Goal: Task Accomplishment & Management: Complete application form

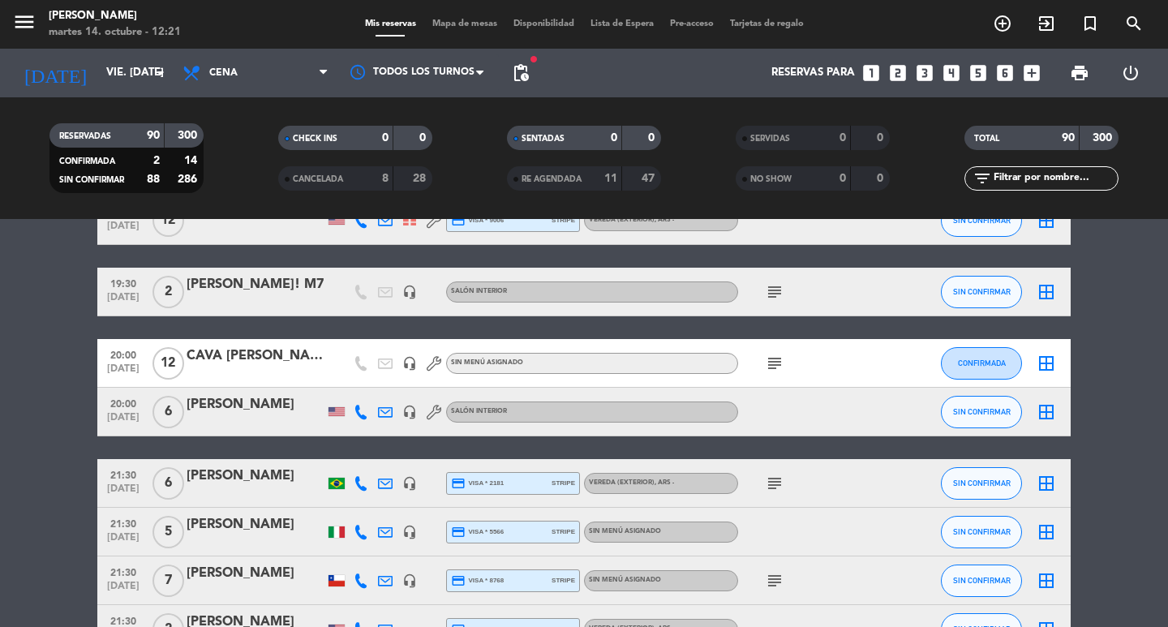
scroll to position [1866, 0]
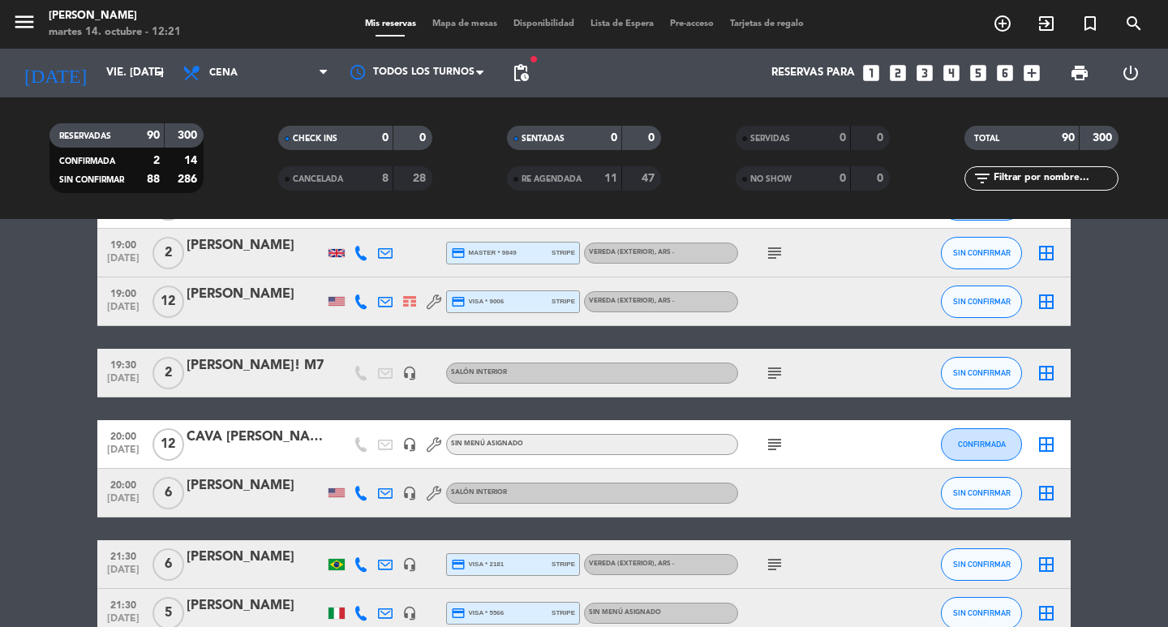
click at [768, 450] on div "subject" at bounding box center [811, 444] width 146 height 48
click at [774, 454] on icon "subject" at bounding box center [774, 444] width 19 height 19
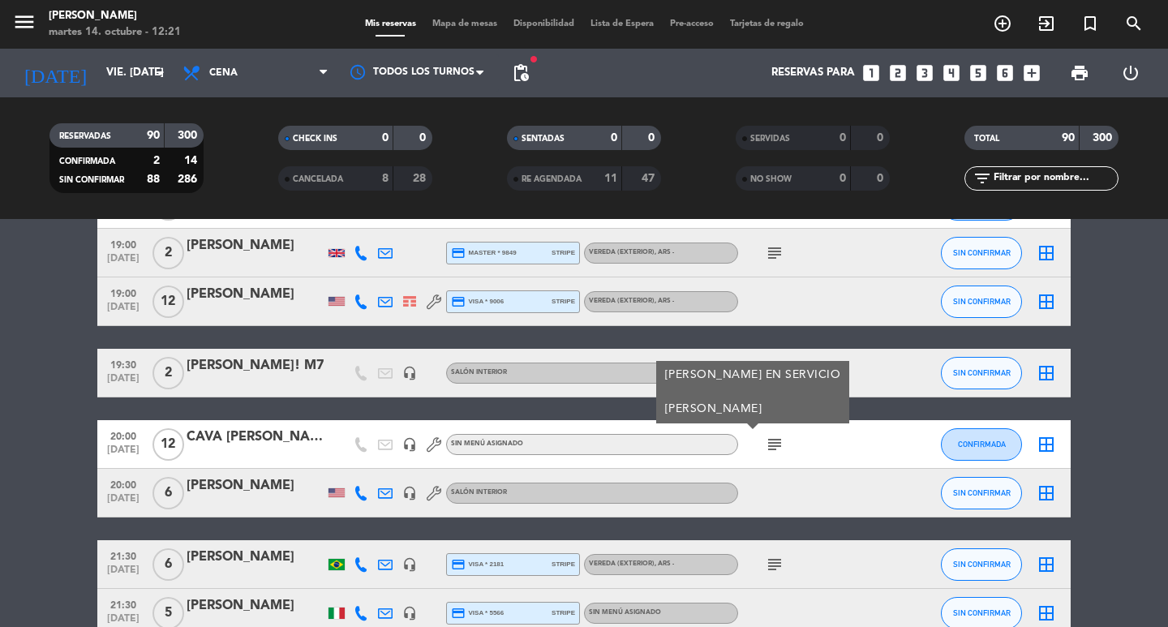
scroll to position [2028, 0]
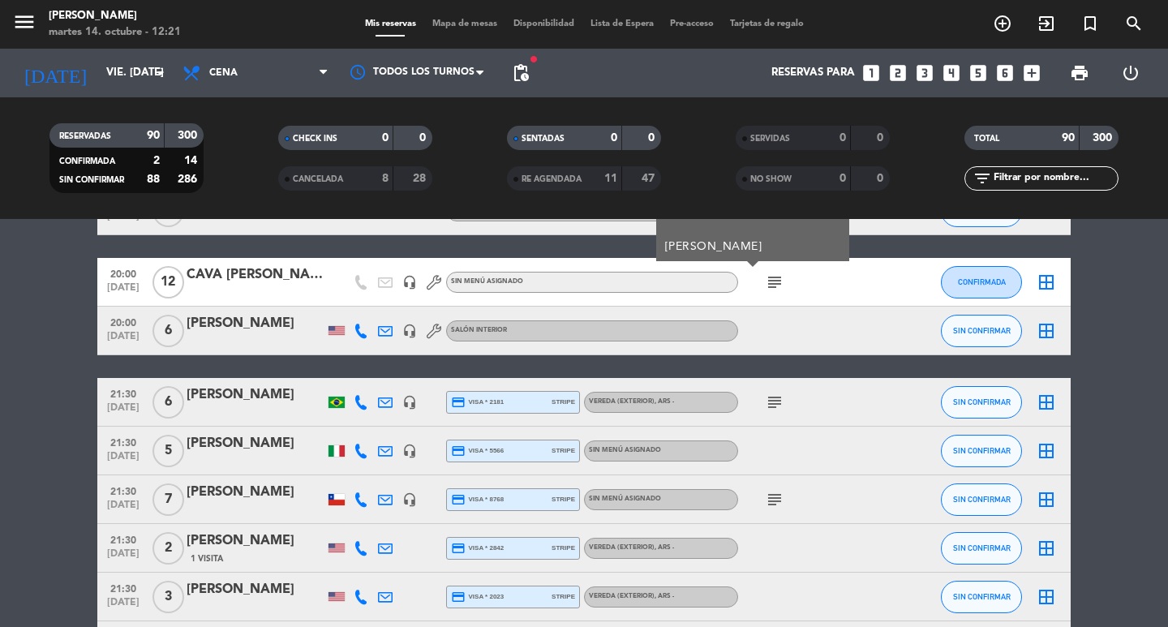
click at [765, 412] on icon "subject" at bounding box center [774, 402] width 19 height 19
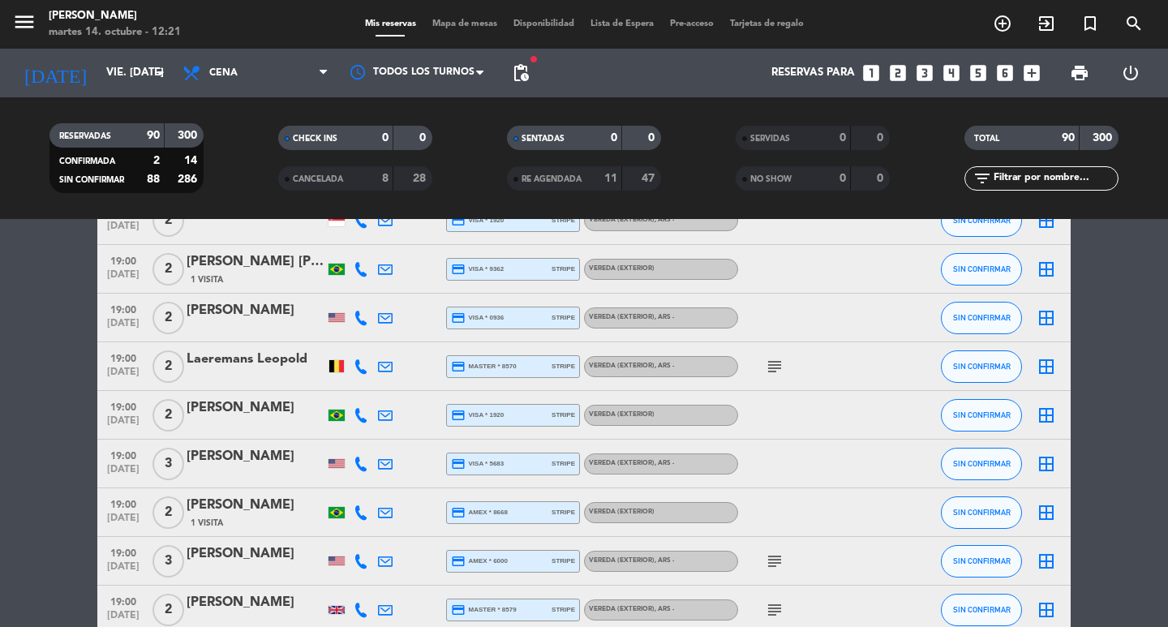
scroll to position [406, 0]
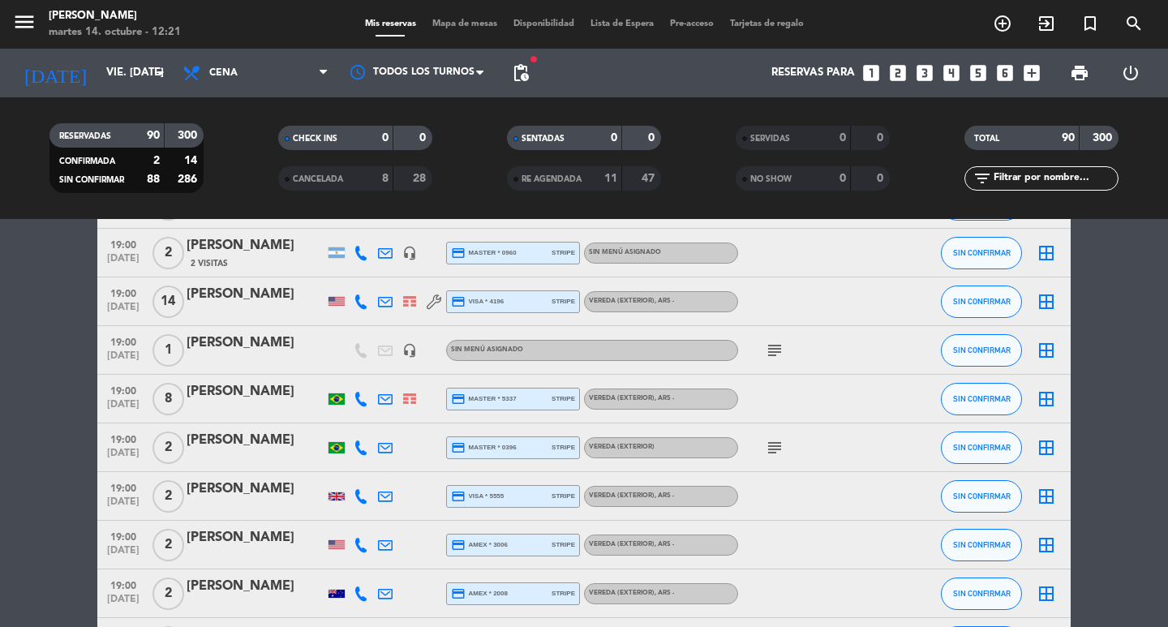
click at [533, 54] on div "fiber_manual_record pending_actions" at bounding box center [521, 73] width 32 height 49
click at [522, 66] on span "pending_actions" at bounding box center [520, 72] width 19 height 19
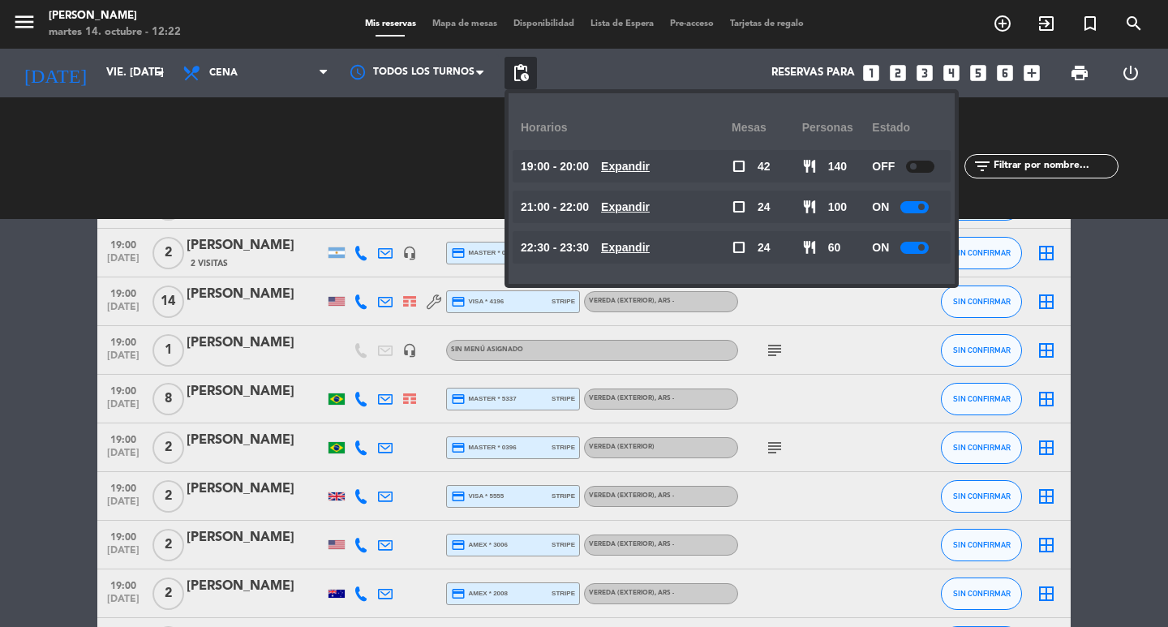
click at [518, 80] on span "pending_actions" at bounding box center [520, 72] width 19 height 19
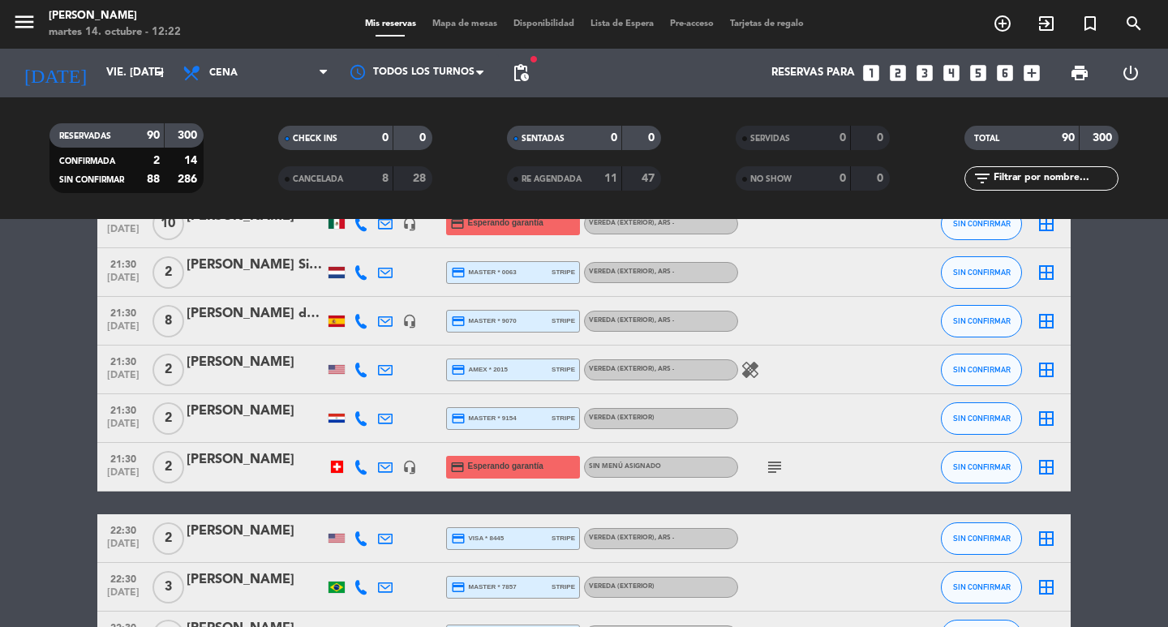
scroll to position [3570, 0]
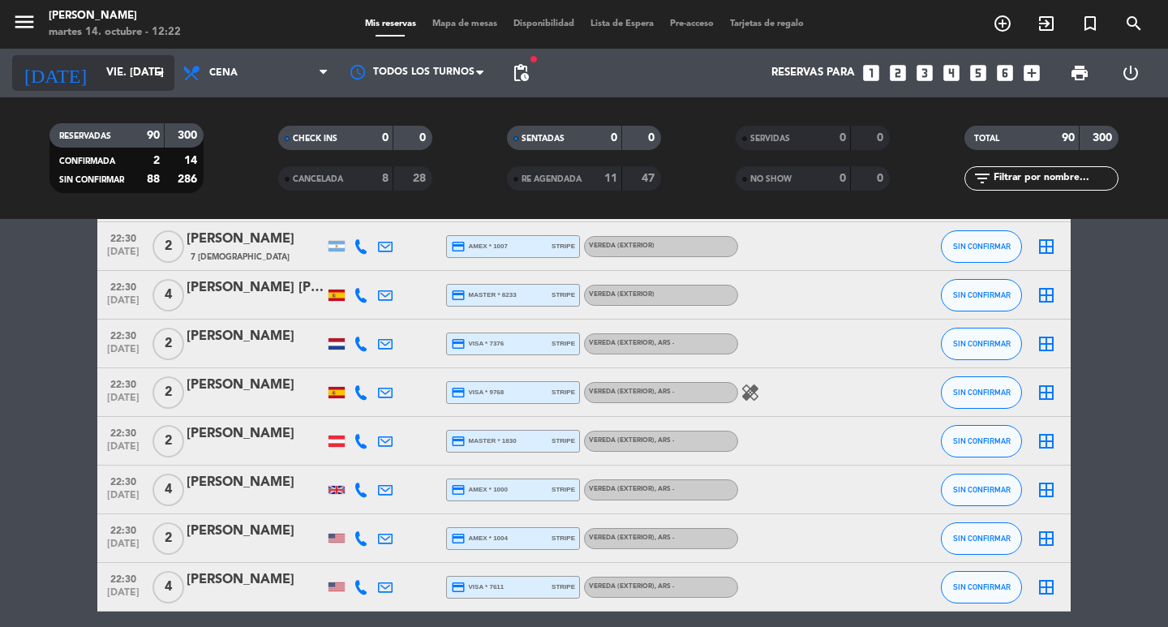
click at [153, 84] on input "vie. [DATE]" at bounding box center [169, 72] width 143 height 29
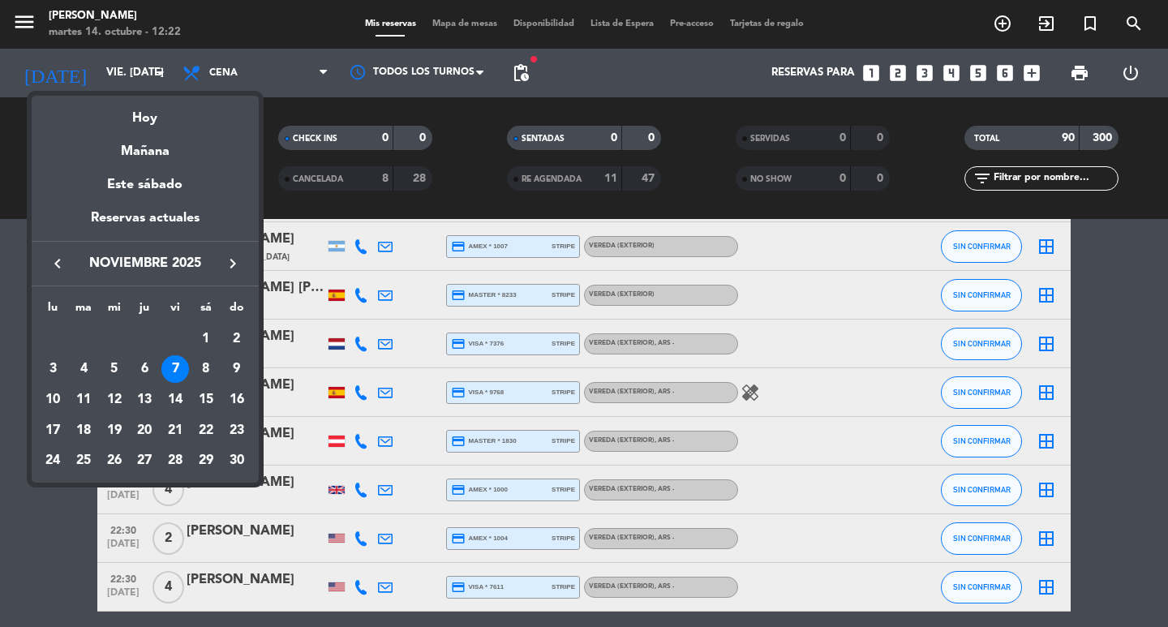
click at [186, 79] on div at bounding box center [584, 313] width 1168 height 627
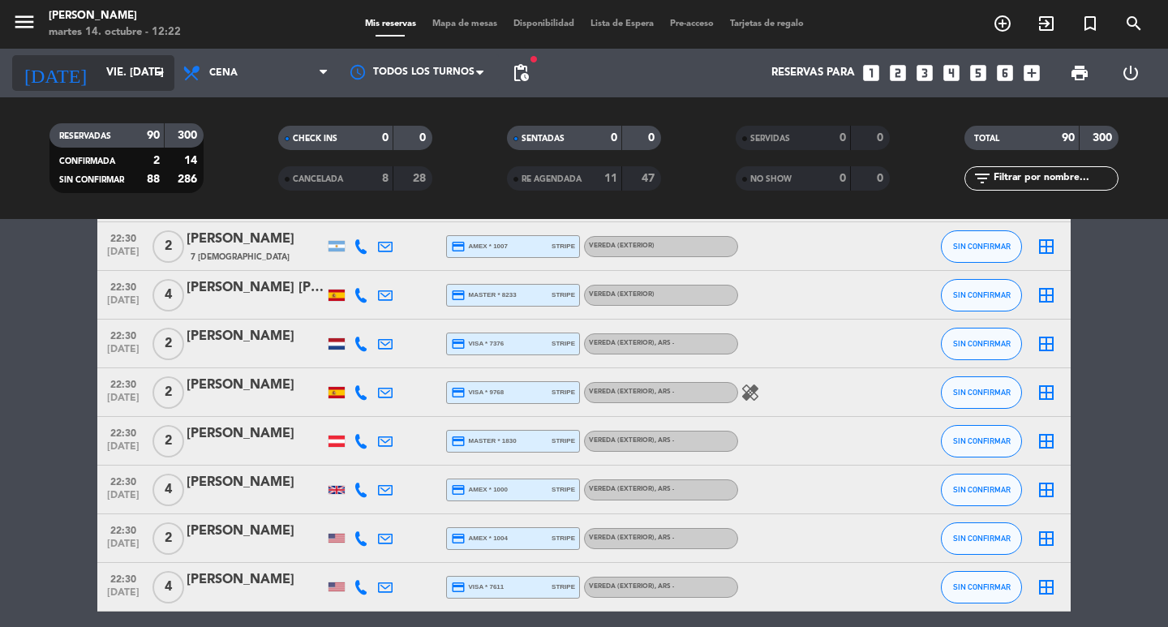
click at [141, 80] on input "vie. [DATE]" at bounding box center [169, 72] width 143 height 29
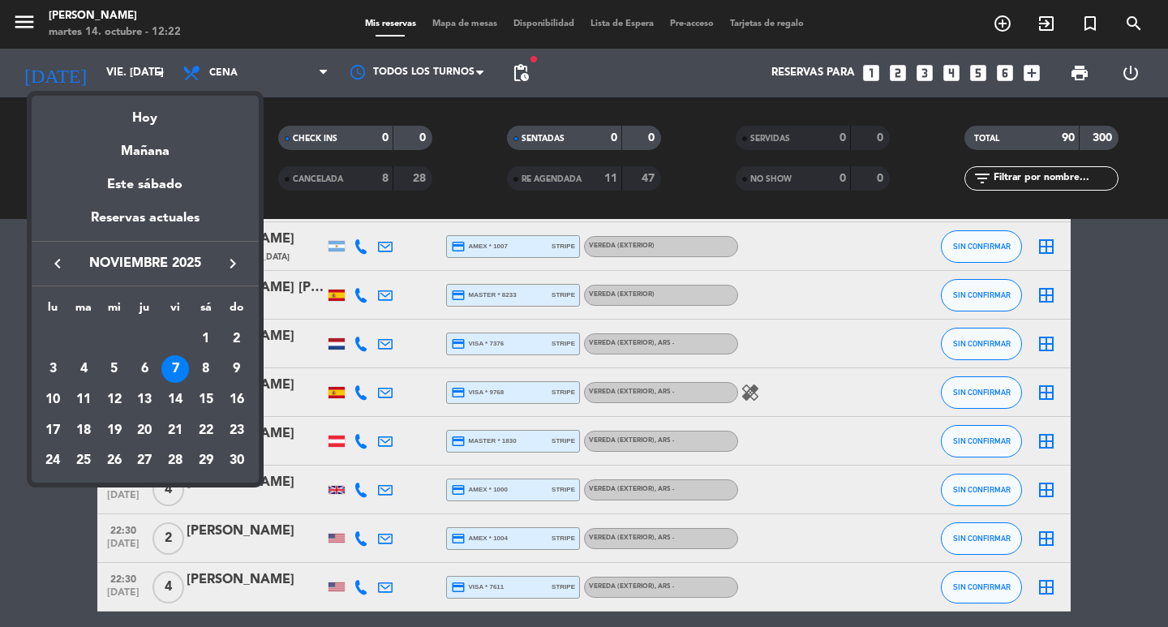
click at [215, 368] on div "8" at bounding box center [206, 369] width 28 height 28
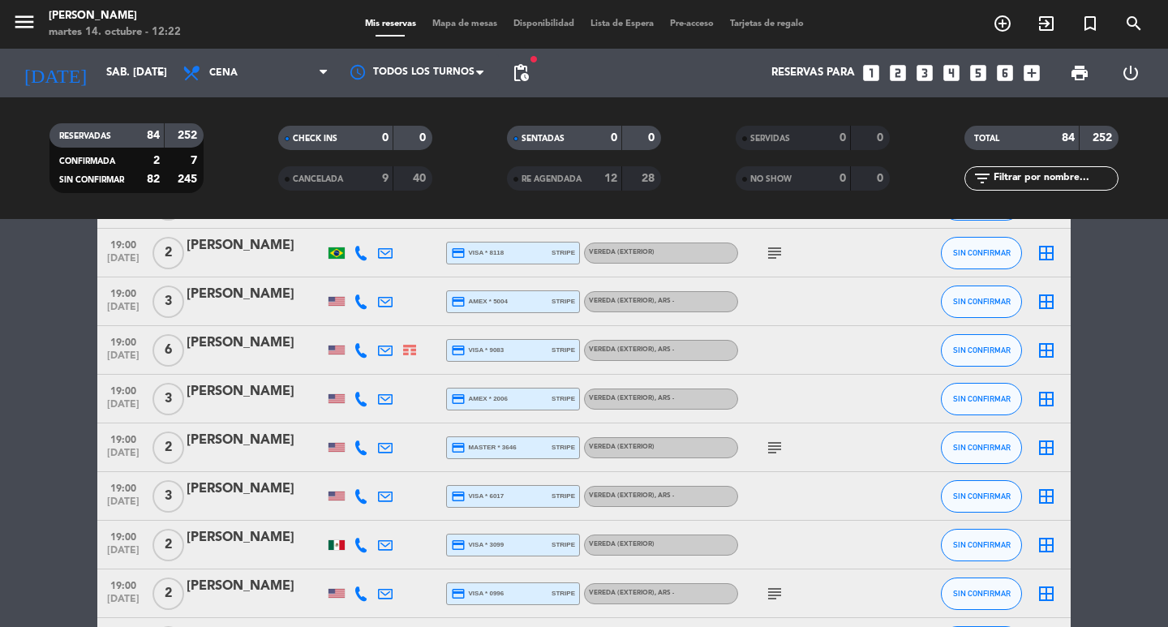
scroll to position [81, 0]
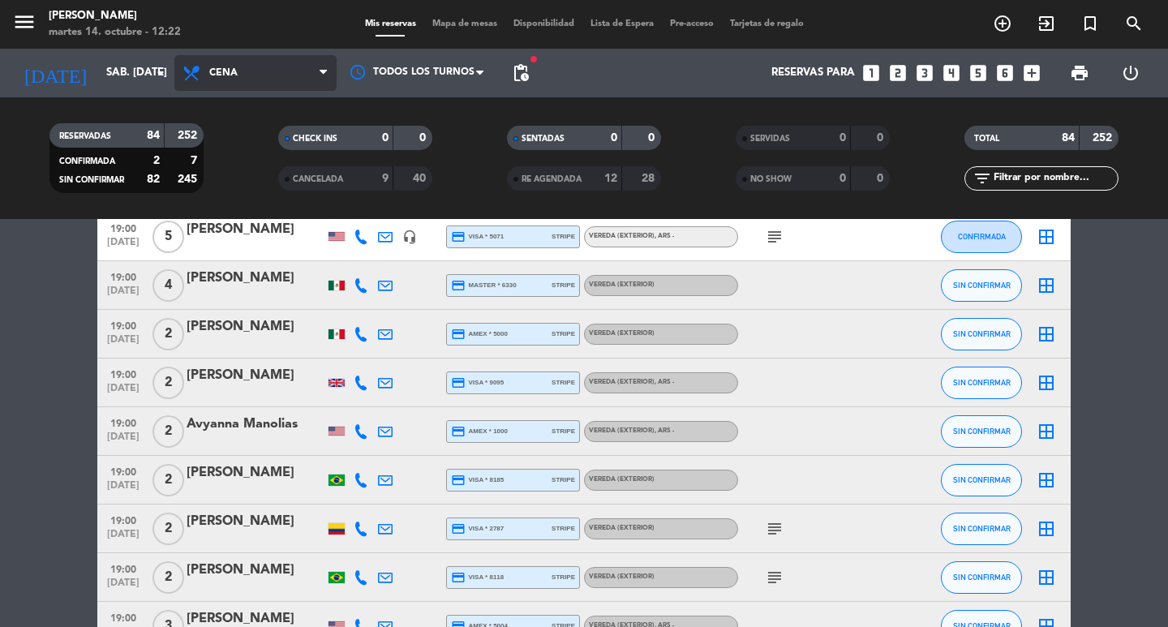
click at [262, 80] on span "Cena" at bounding box center [255, 73] width 162 height 36
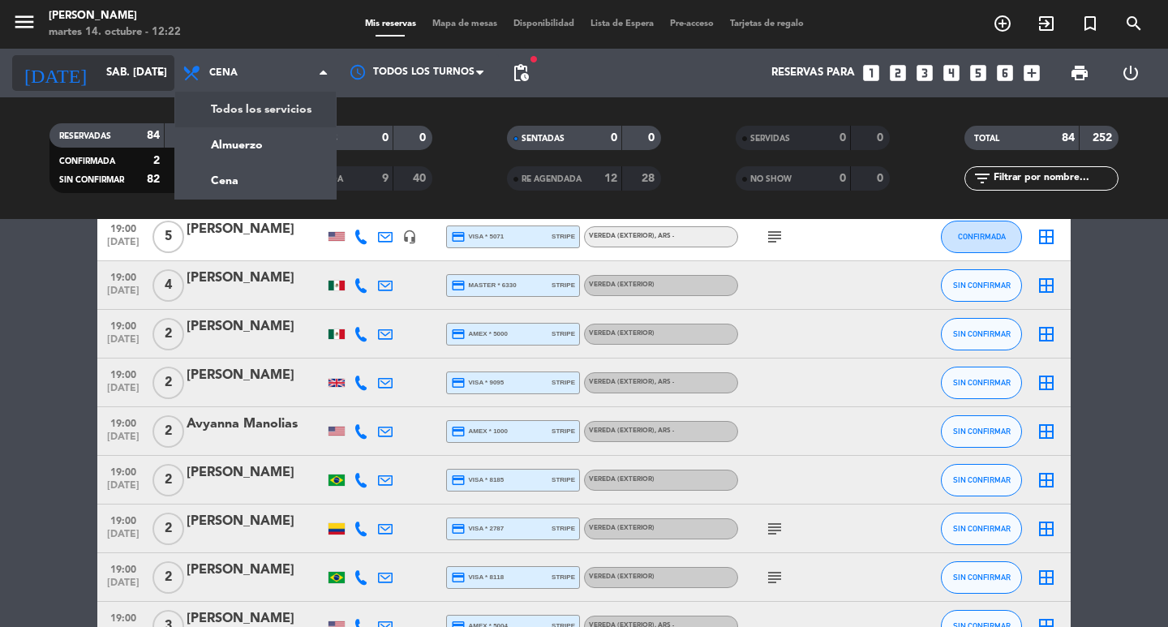
click at [171, 66] on input "sáb. [DATE]" at bounding box center [169, 72] width 143 height 29
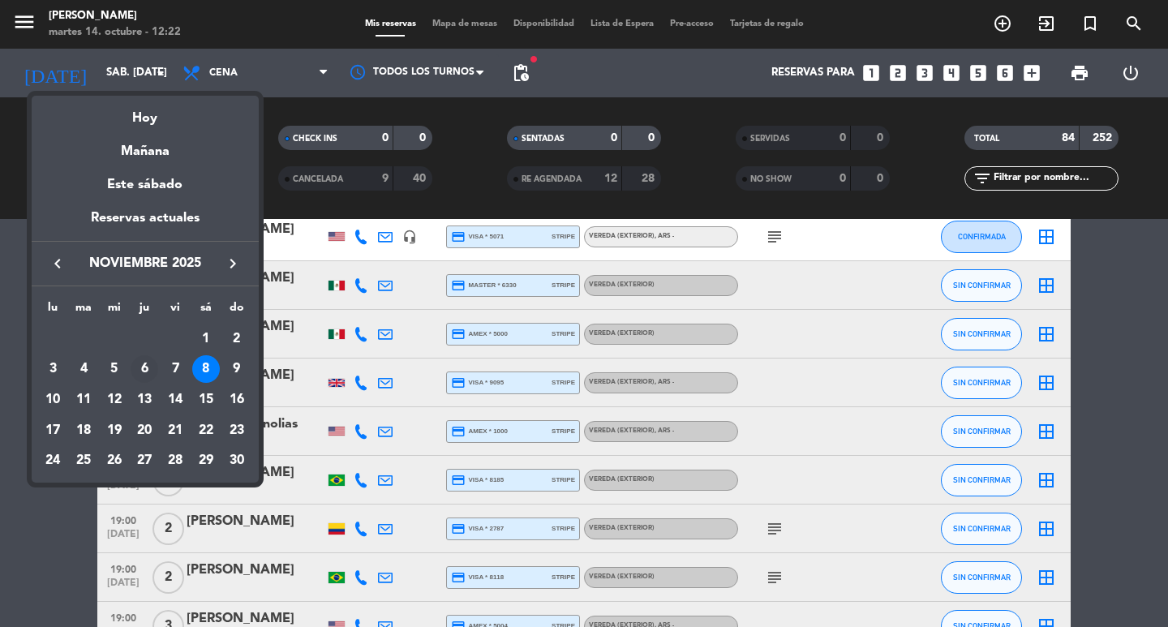
click at [149, 381] on div "6" at bounding box center [145, 369] width 28 height 28
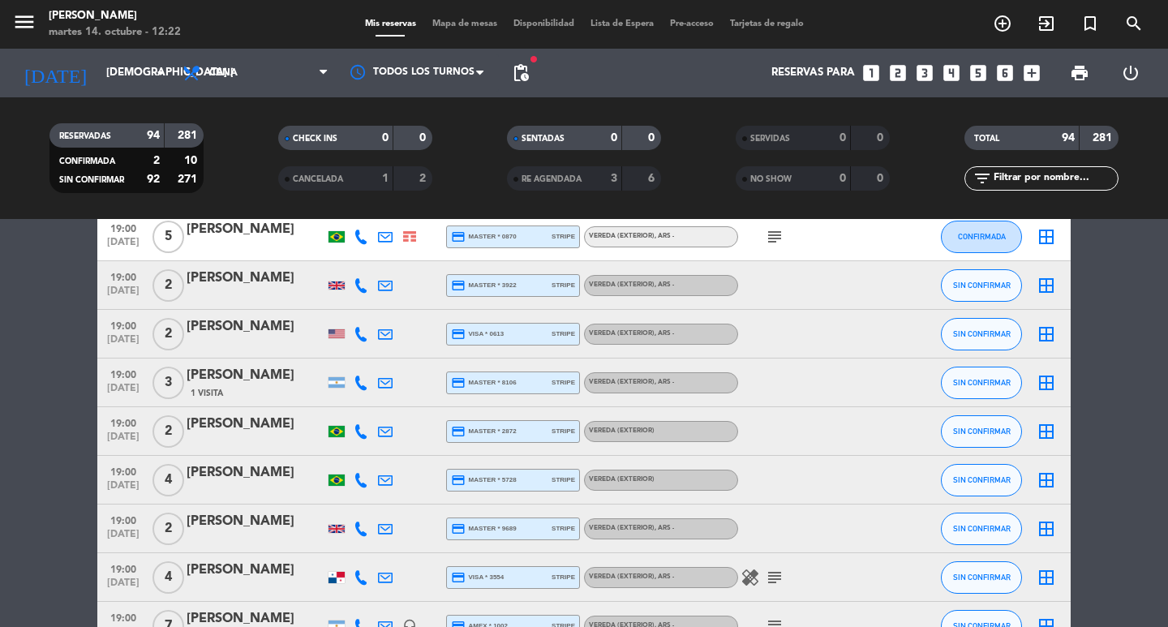
scroll to position [730, 0]
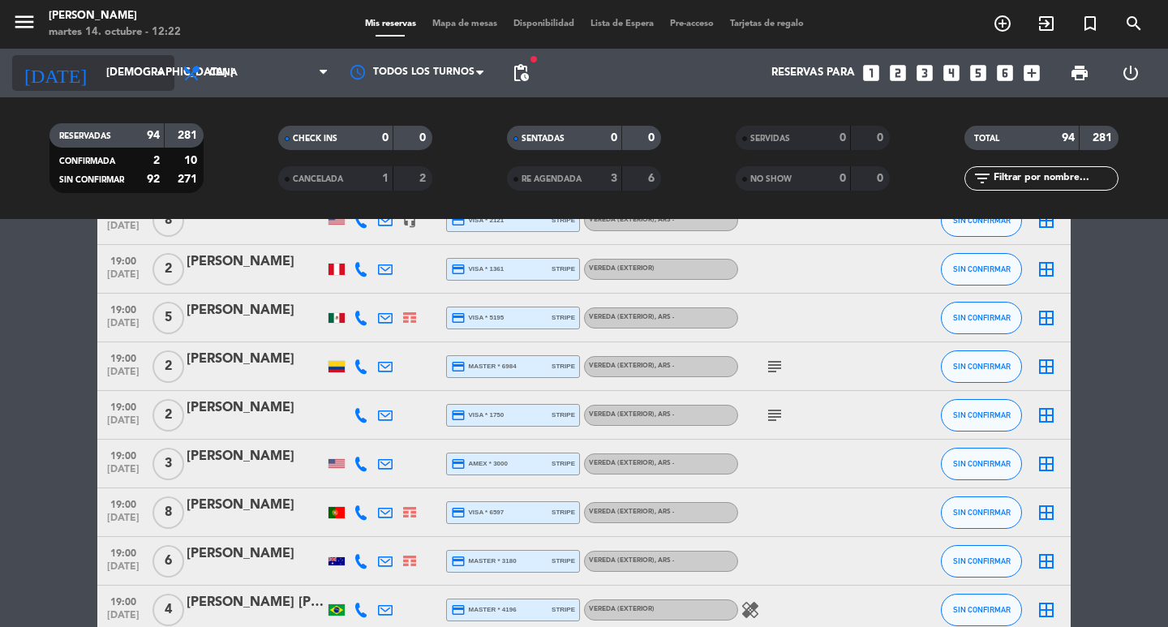
click at [171, 83] on input "[DEMOGRAPHIC_DATA] [DATE]" at bounding box center [169, 72] width 143 height 29
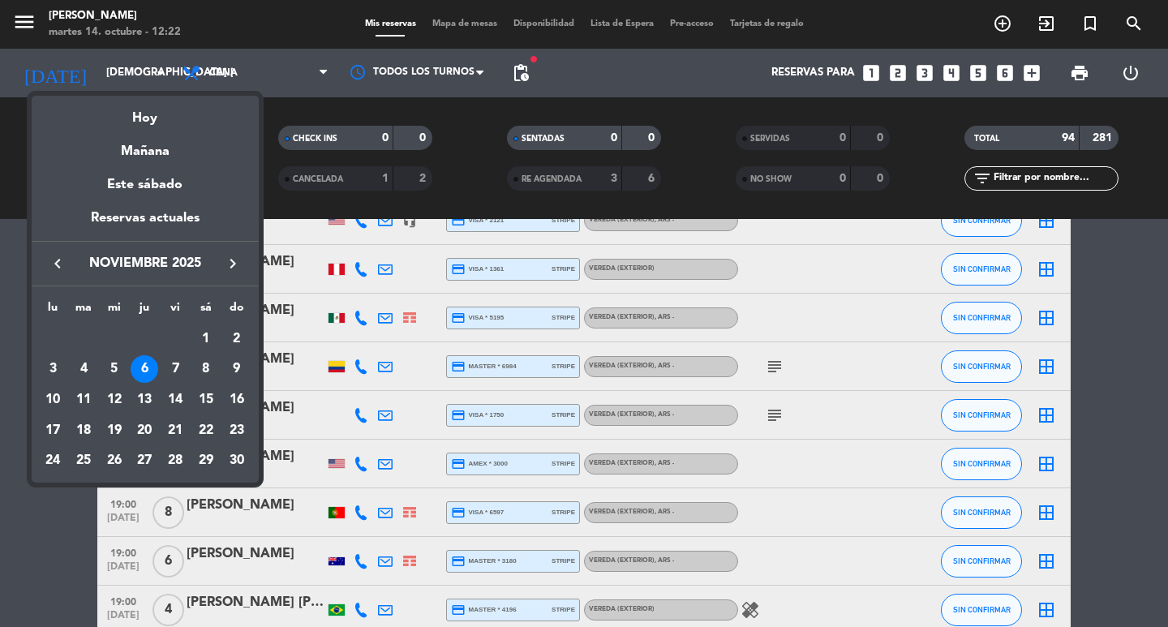
click at [189, 71] on div at bounding box center [584, 313] width 1168 height 627
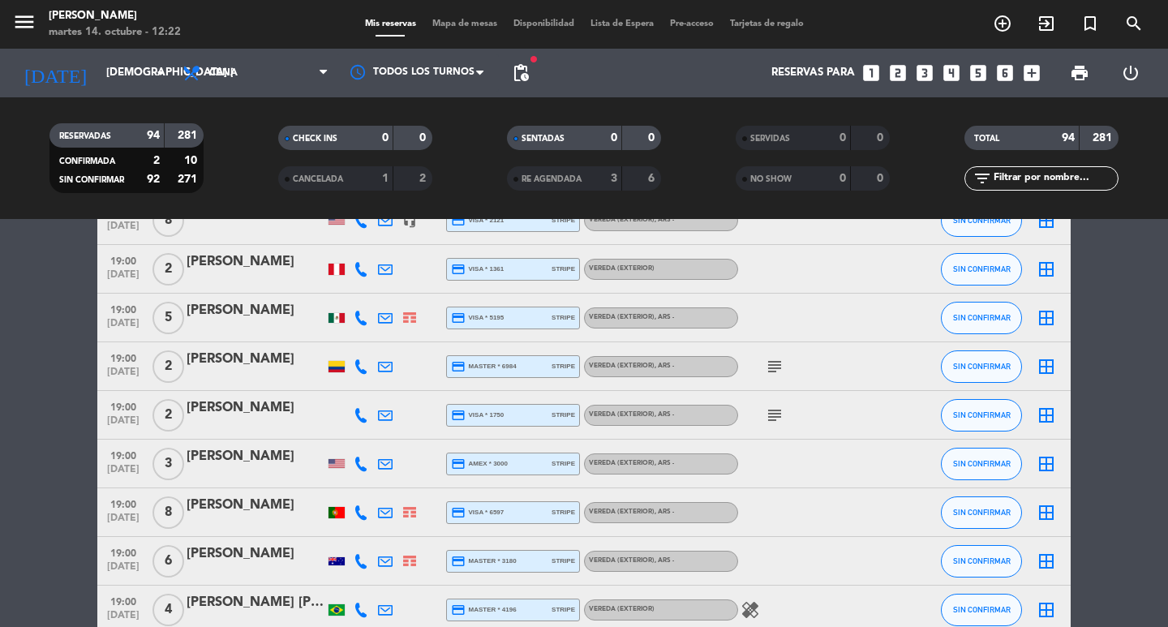
click at [189, 71] on icon at bounding box center [194, 72] width 24 height 19
click at [230, 152] on div "menu [PERSON_NAME] 14. octubre - 12:22 Mis reservas Mapa de mesas Disponibilida…" at bounding box center [584, 109] width 1168 height 219
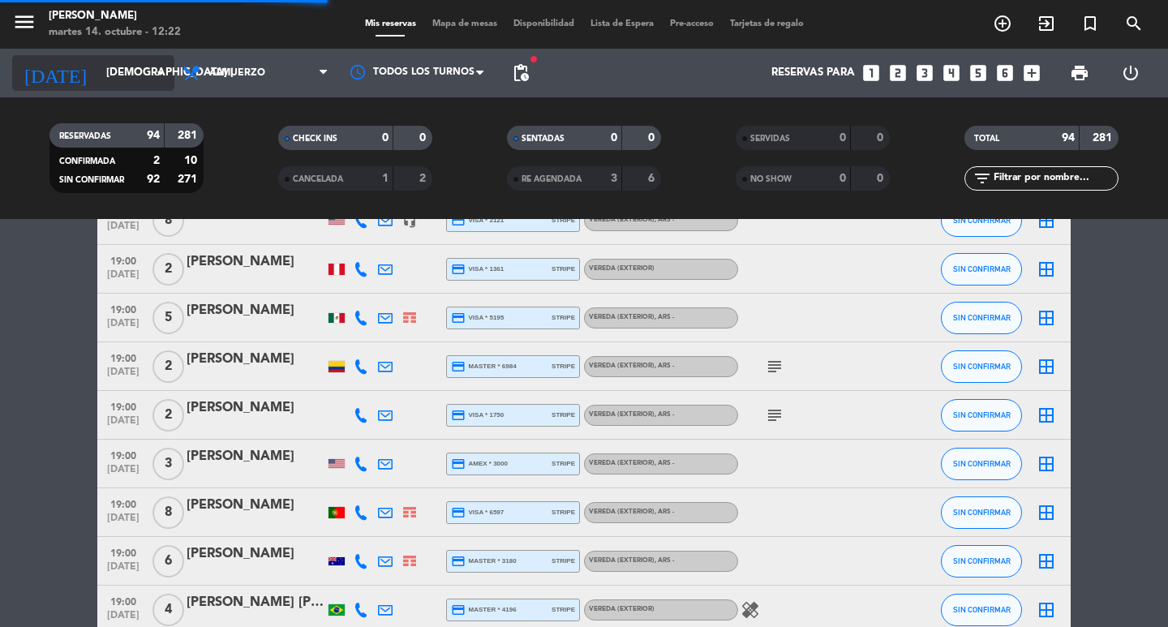
click at [122, 57] on div "[DATE] [DEMOGRAPHIC_DATA] [DATE] arrow_drop_down" at bounding box center [93, 73] width 162 height 49
click at [122, 59] on input "[DEMOGRAPHIC_DATA] [DATE]" at bounding box center [169, 72] width 143 height 29
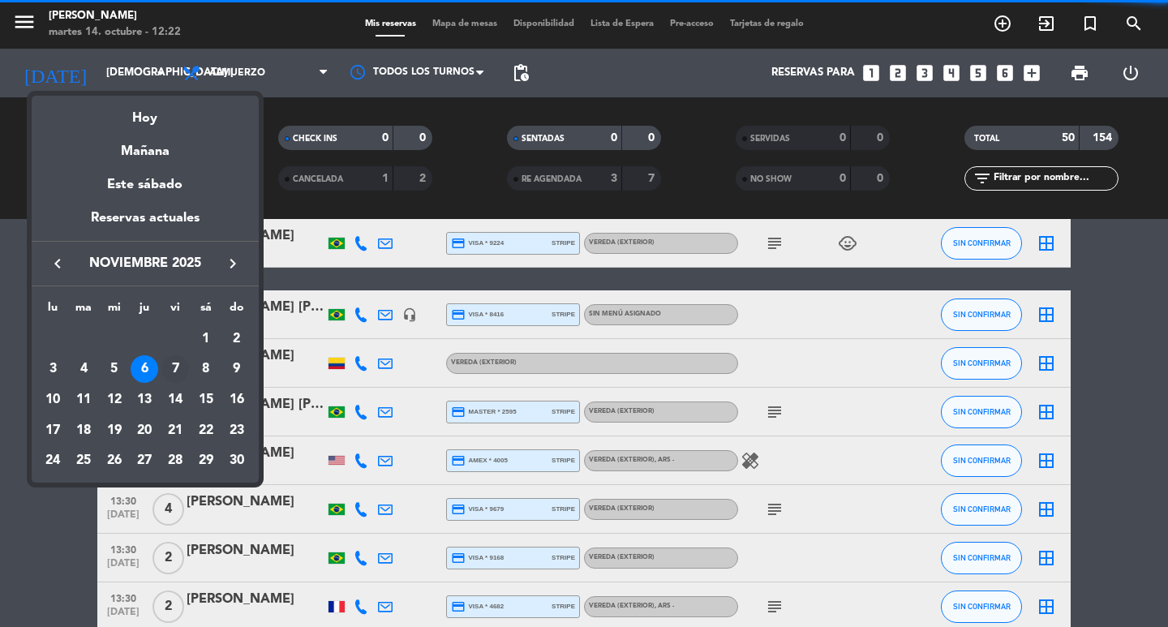
click at [176, 376] on div "7" at bounding box center [175, 369] width 28 height 28
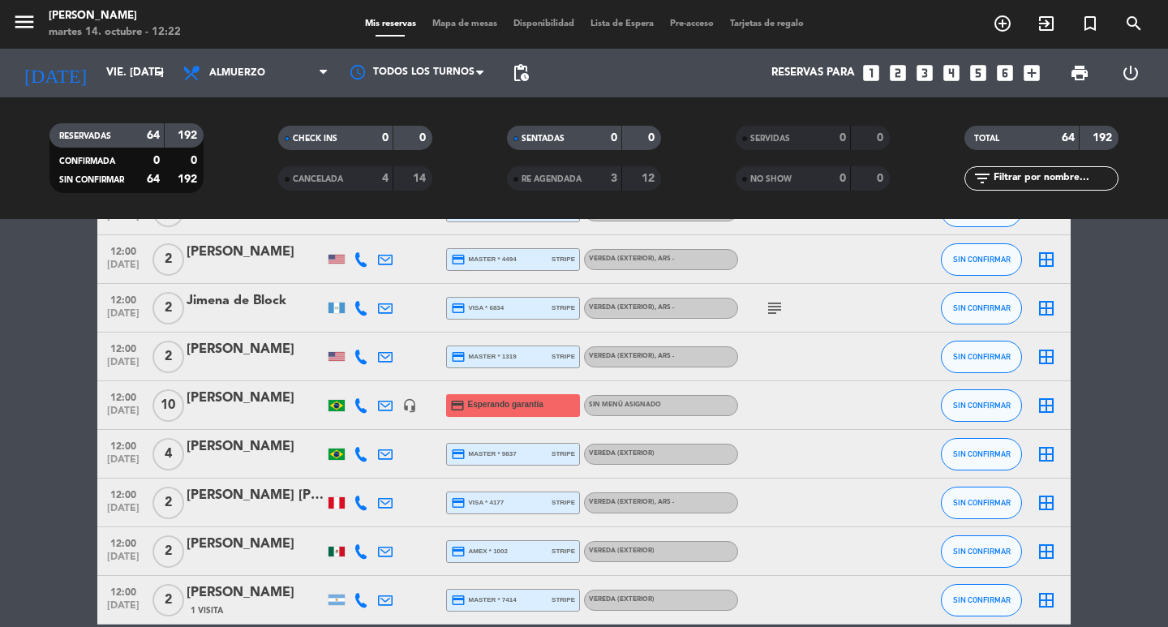
scroll to position [1136, 0]
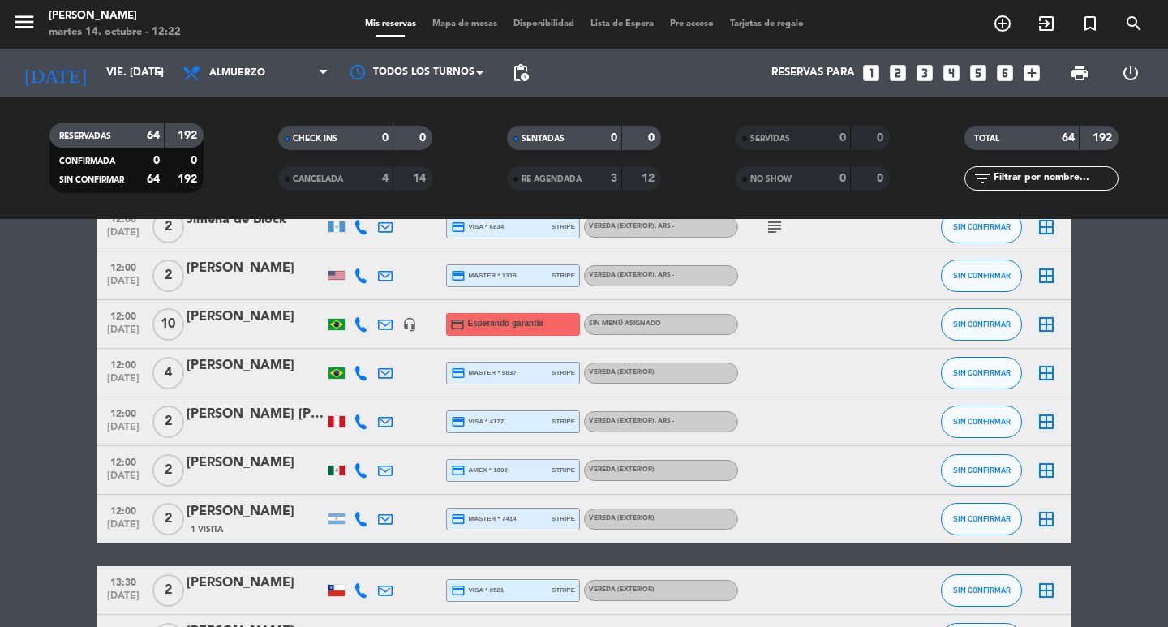
click at [517, 85] on span "pending_actions" at bounding box center [521, 73] width 32 height 32
click at [525, 75] on span "pending_actions" at bounding box center [520, 72] width 19 height 19
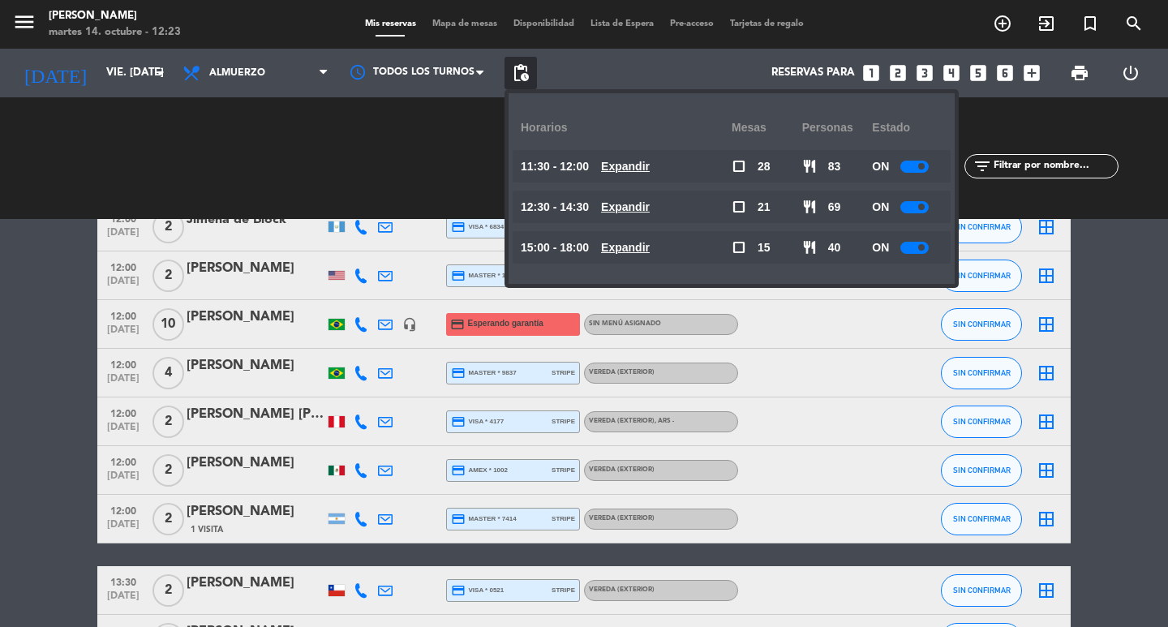
click at [525, 75] on span "pending_actions" at bounding box center [520, 72] width 19 height 19
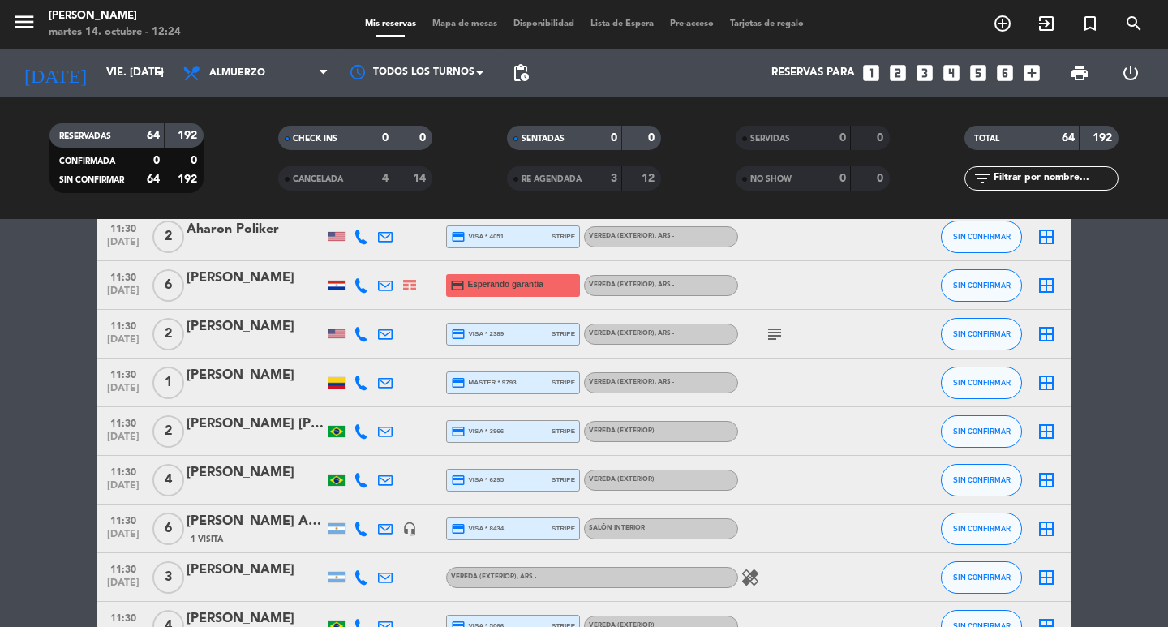
scroll to position [0, 0]
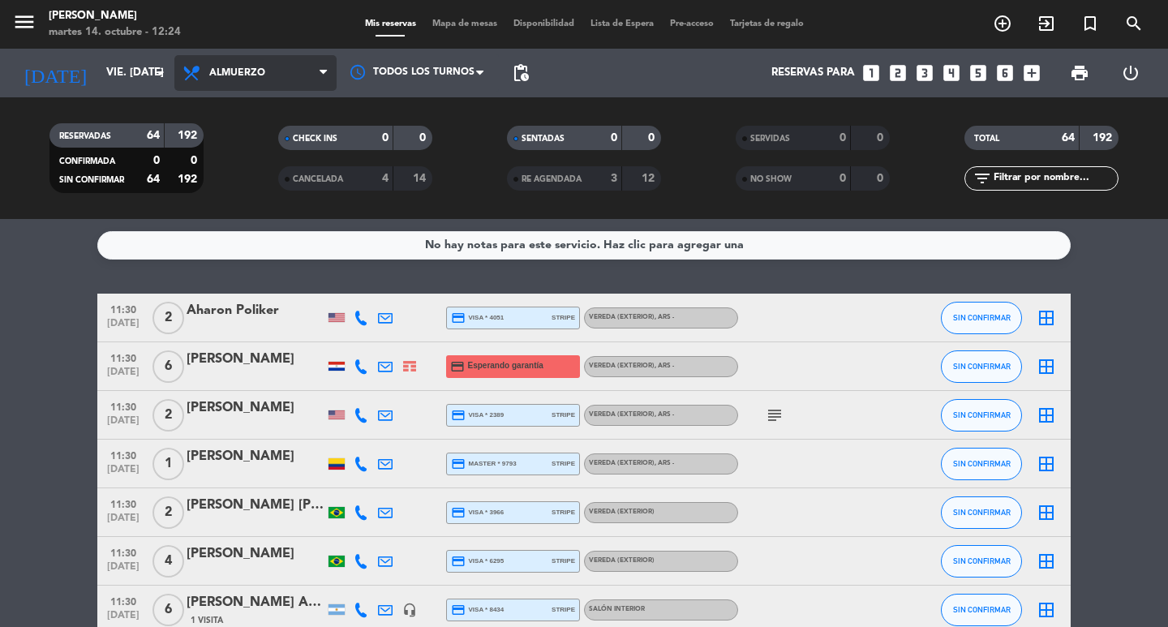
click at [235, 56] on span "Almuerzo" at bounding box center [255, 73] width 162 height 36
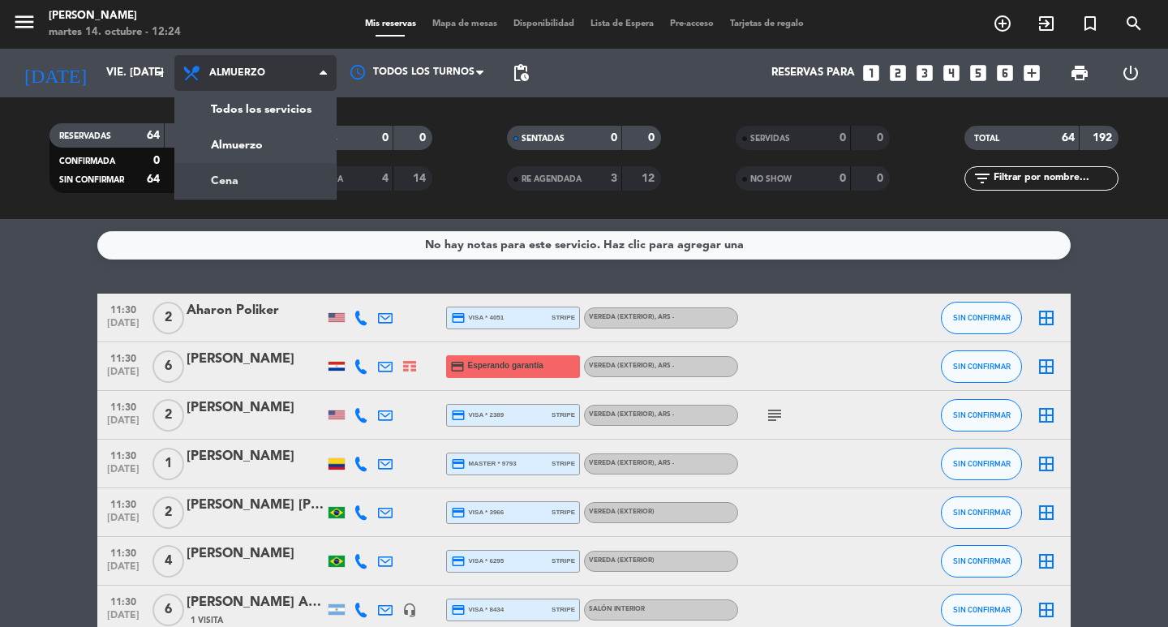
click at [247, 175] on div "menu [PERSON_NAME] 14. octubre - 12:24 Mis reservas Mapa de mesas Disponibilida…" at bounding box center [584, 109] width 1168 height 219
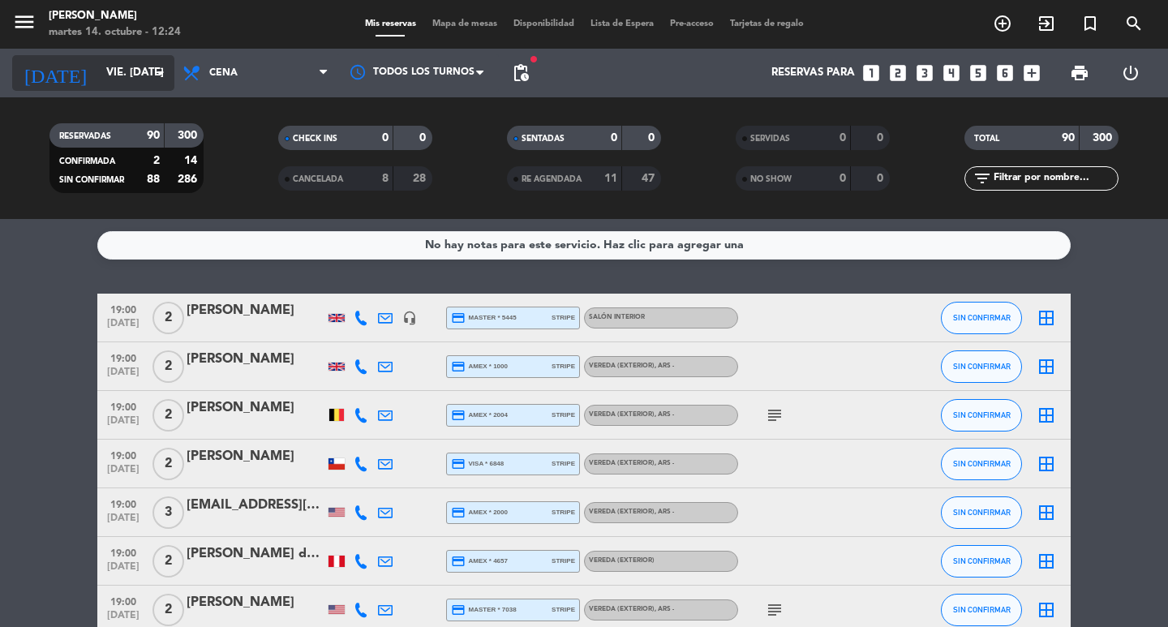
click at [125, 69] on input "vie. [DATE]" at bounding box center [169, 72] width 143 height 29
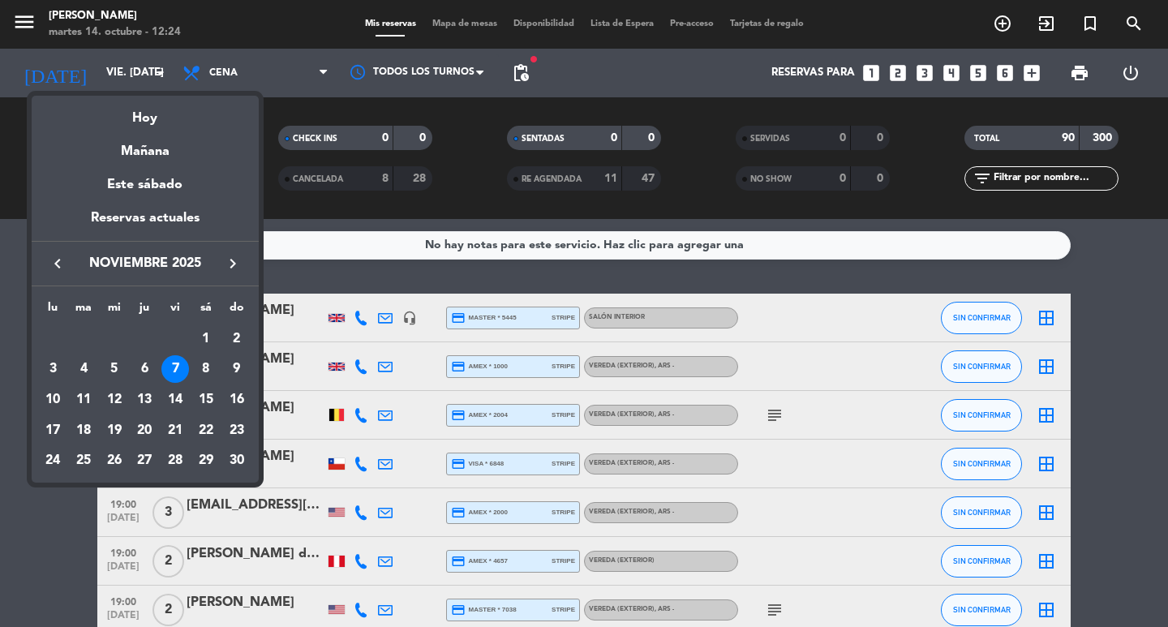
drag, startPoint x: 204, startPoint y: 371, endPoint x: 221, endPoint y: 200, distance: 171.2
click at [204, 367] on div "8" at bounding box center [206, 369] width 28 height 28
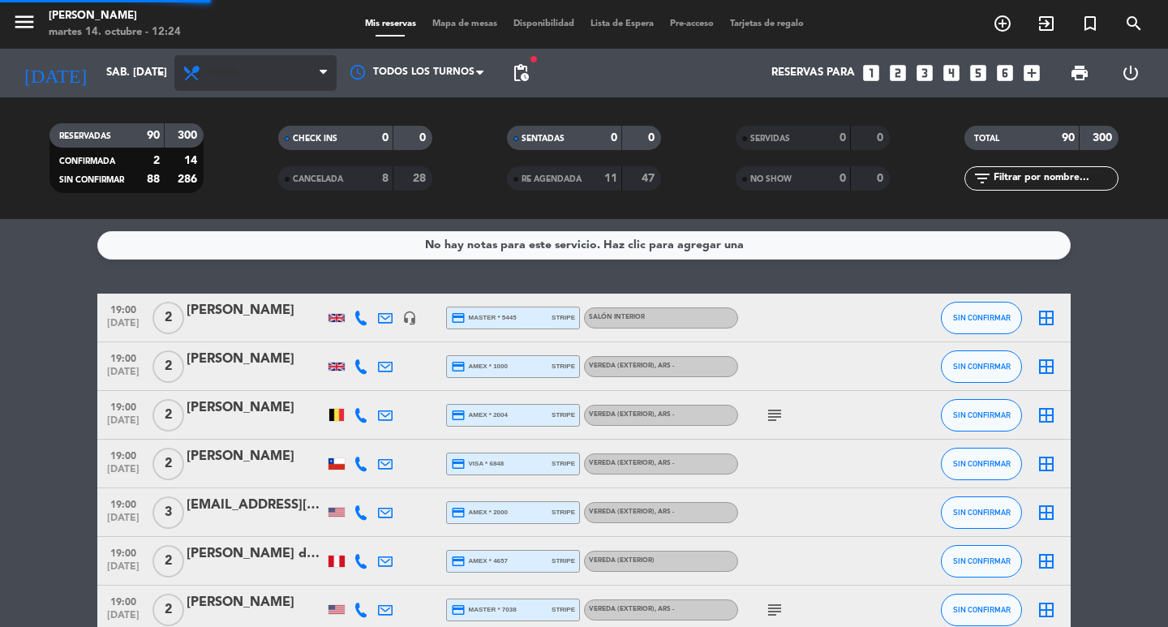
click at [230, 85] on span "Cena" at bounding box center [255, 73] width 162 height 36
click at [259, 141] on div "menu [PERSON_NAME] 14. octubre - 12:24 Mis reservas Mapa de mesas Disponibilida…" at bounding box center [584, 109] width 1168 height 219
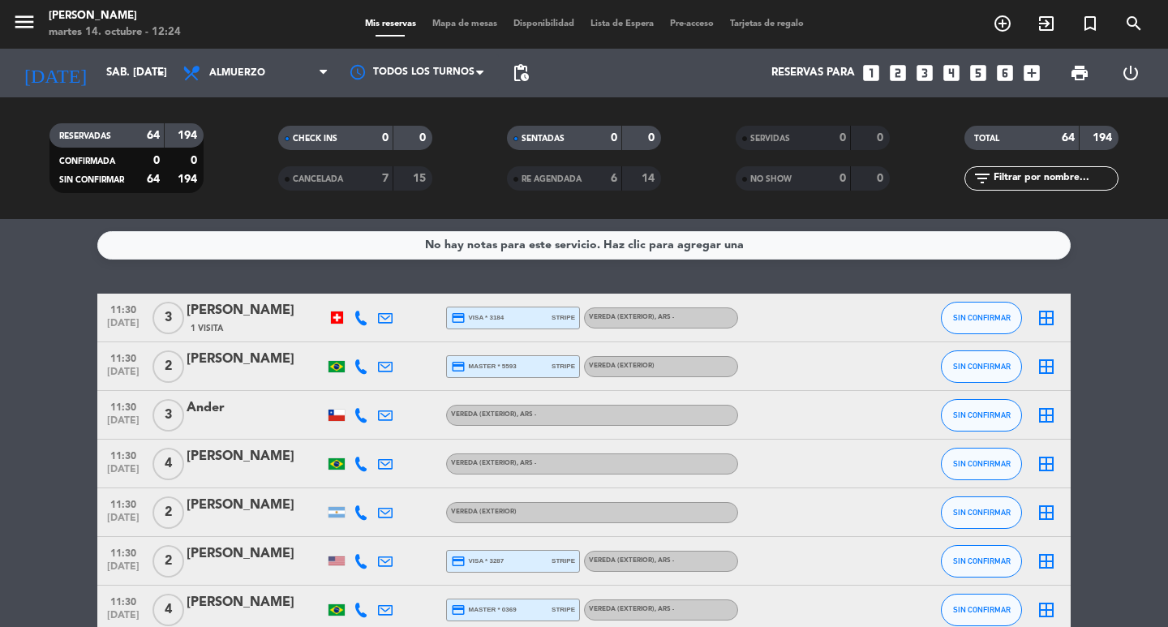
scroll to position [568, 0]
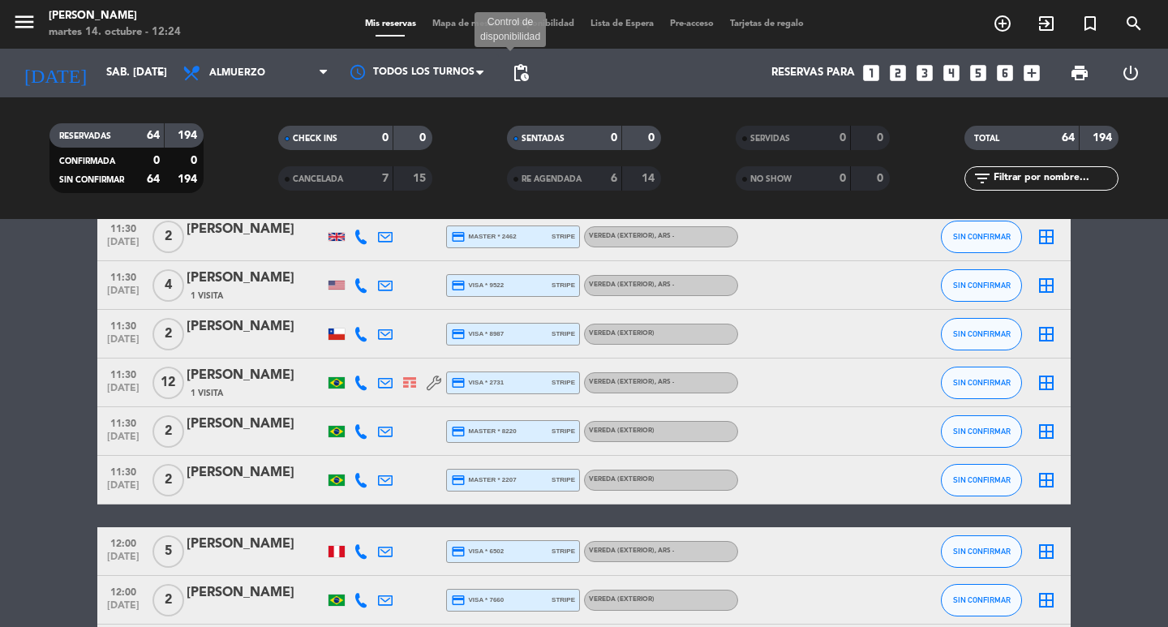
click at [530, 78] on span "pending_actions" at bounding box center [520, 72] width 19 height 19
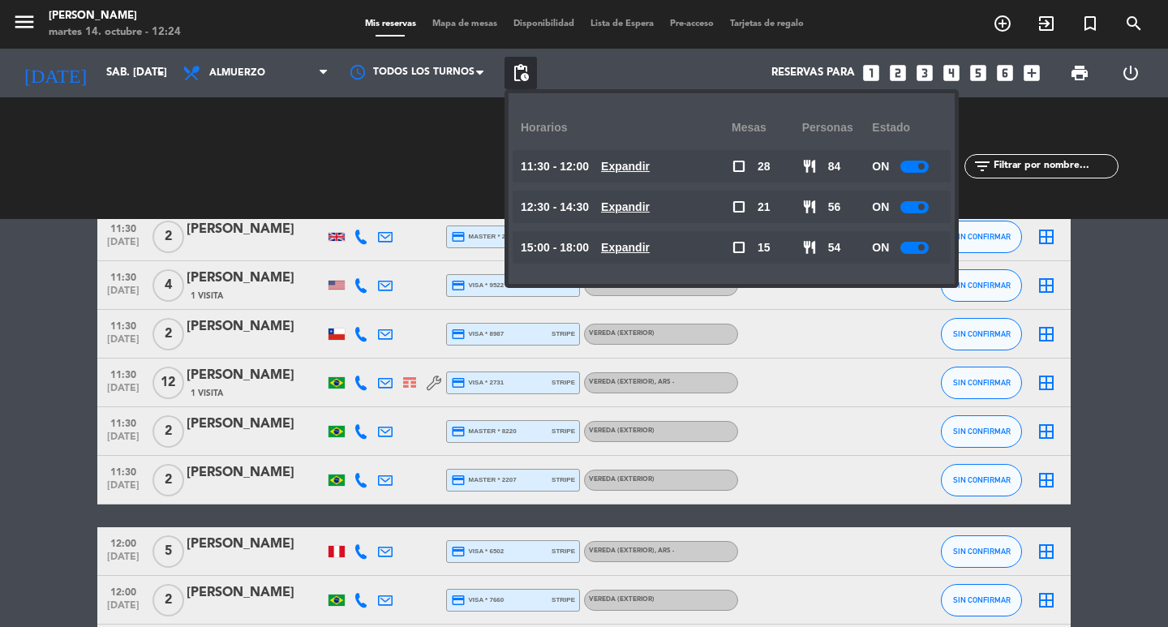
click at [530, 79] on span "pending_actions" at bounding box center [520, 72] width 19 height 19
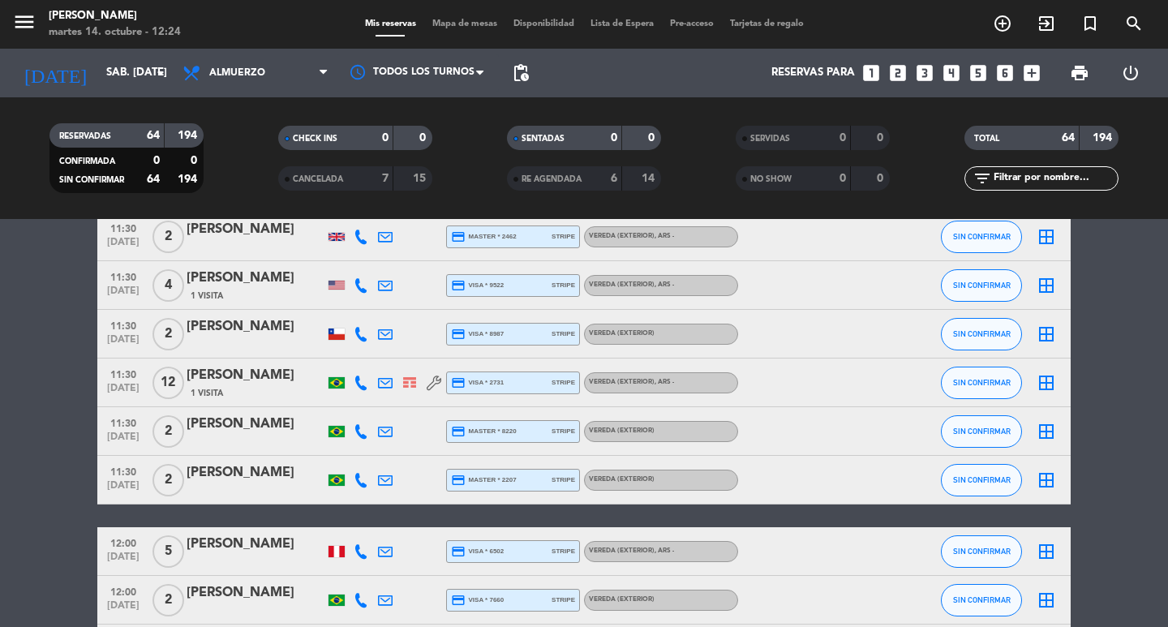
drag, startPoint x: 530, startPoint y: 79, endPoint x: 518, endPoint y: 89, distance: 15.5
click at [518, 89] on div "pending_actions" at bounding box center [521, 73] width 32 height 49
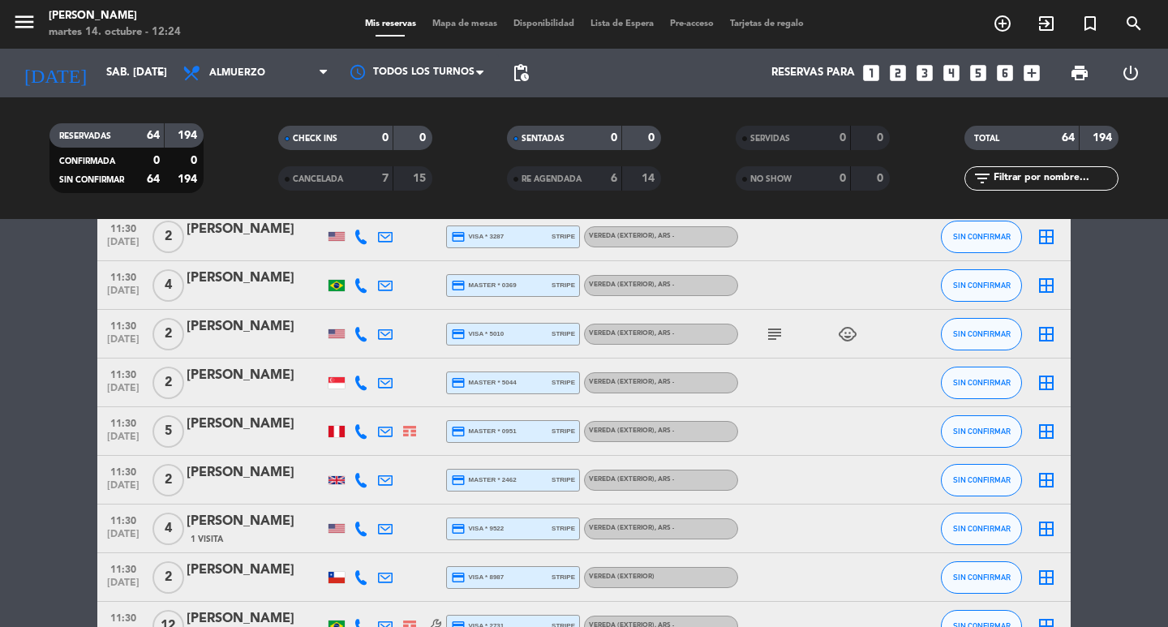
scroll to position [0, 0]
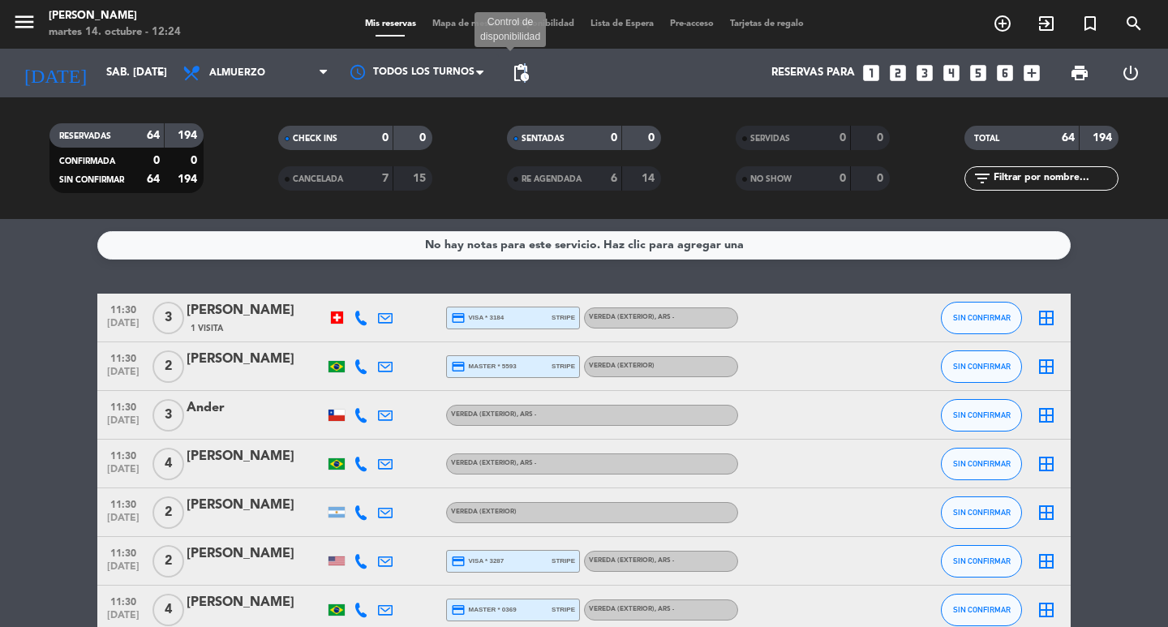
click at [527, 82] on span "pending_actions" at bounding box center [520, 72] width 19 height 19
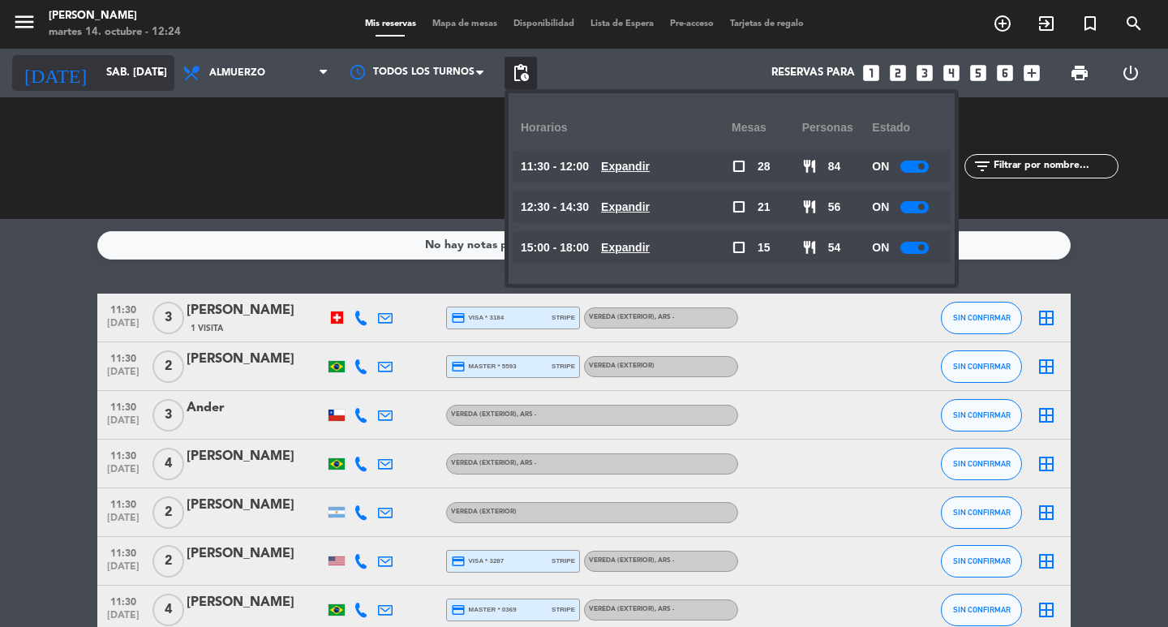
click at [126, 72] on input "sáb. [DATE]" at bounding box center [169, 72] width 143 height 29
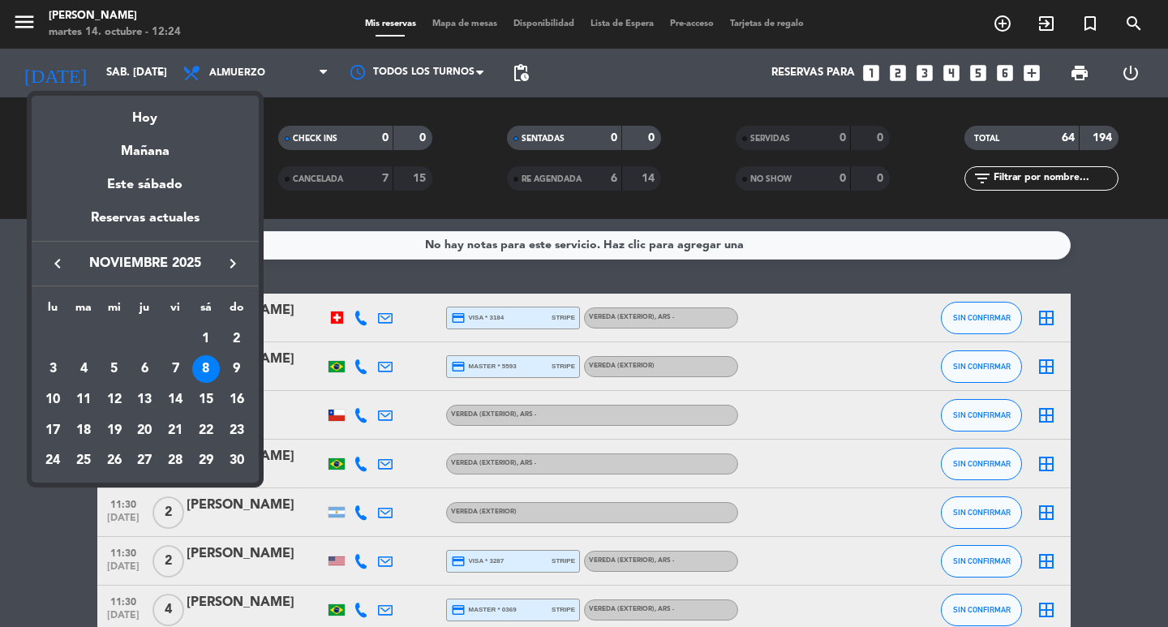
click at [168, 383] on div "7" at bounding box center [175, 369] width 28 height 28
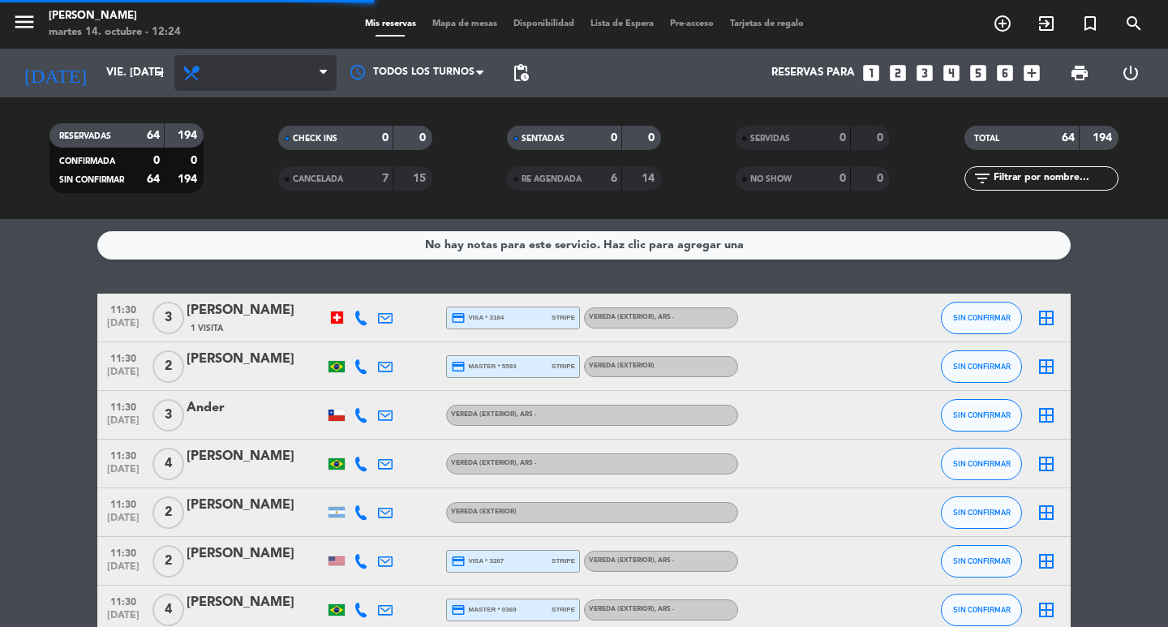
click at [238, 74] on span "Almuerzo" at bounding box center [237, 72] width 56 height 11
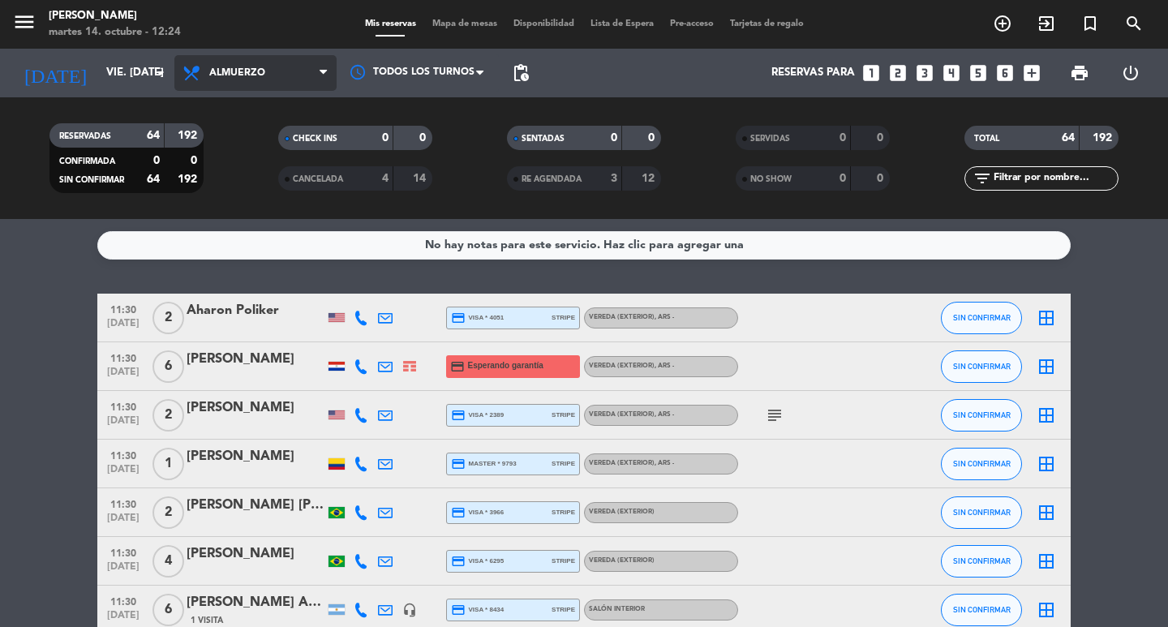
click at [256, 65] on span "Almuerzo" at bounding box center [255, 73] width 162 height 36
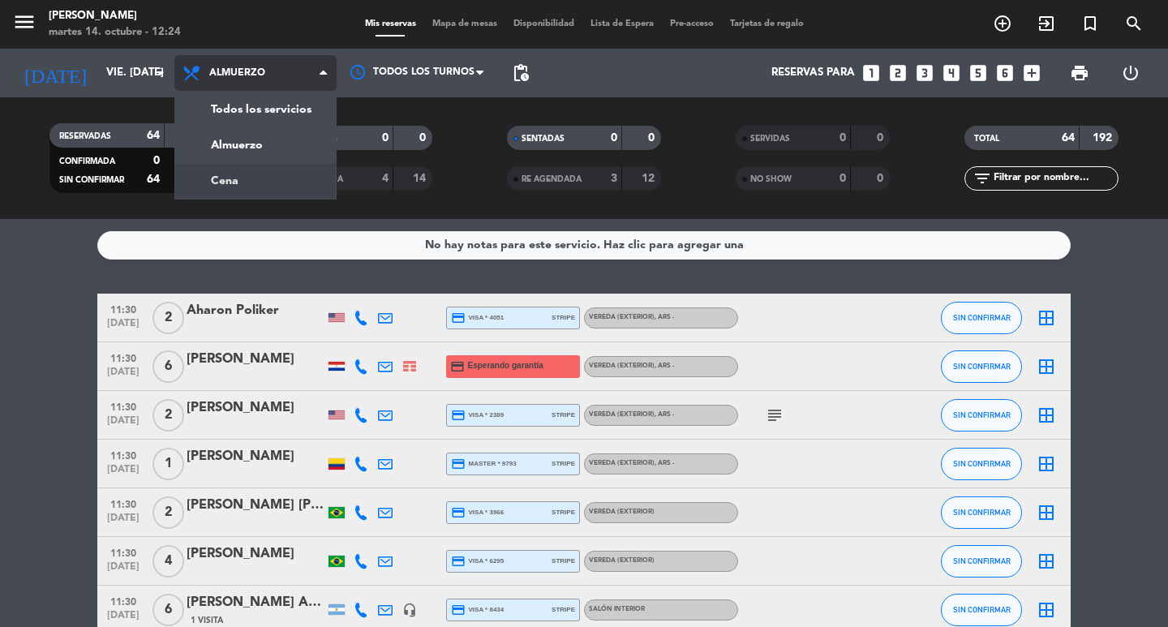
click at [277, 174] on div "menu [PERSON_NAME] 14. octubre - 12:24 Mis reservas Mapa de mesas Disponibilida…" at bounding box center [584, 109] width 1168 height 219
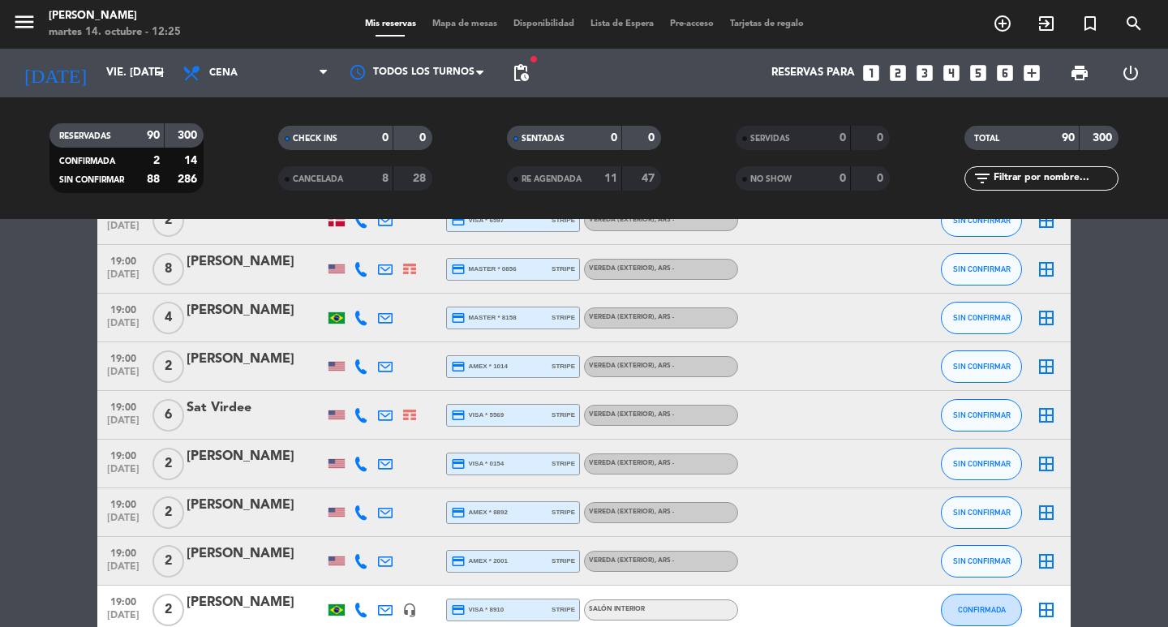
scroll to position [1866, 0]
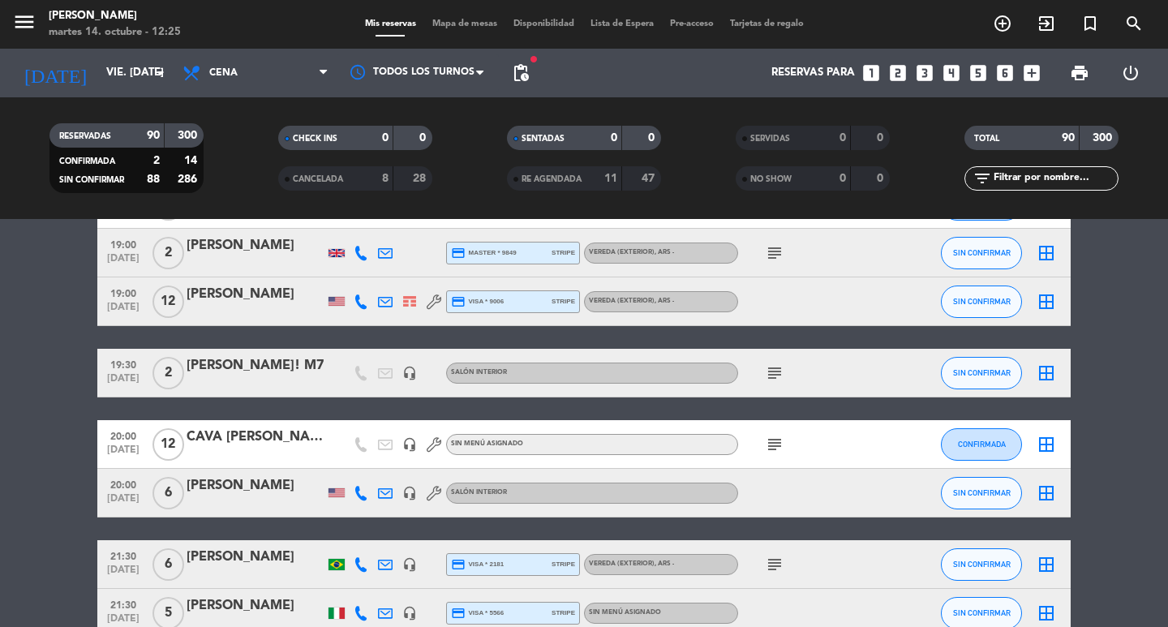
click at [742, 449] on div "subject" at bounding box center [811, 444] width 146 height 48
click at [754, 458] on div "subject" at bounding box center [811, 444] width 146 height 48
click at [791, 468] on div "subject" at bounding box center [811, 444] width 146 height 48
click at [761, 440] on div "subject" at bounding box center [811, 444] width 146 height 48
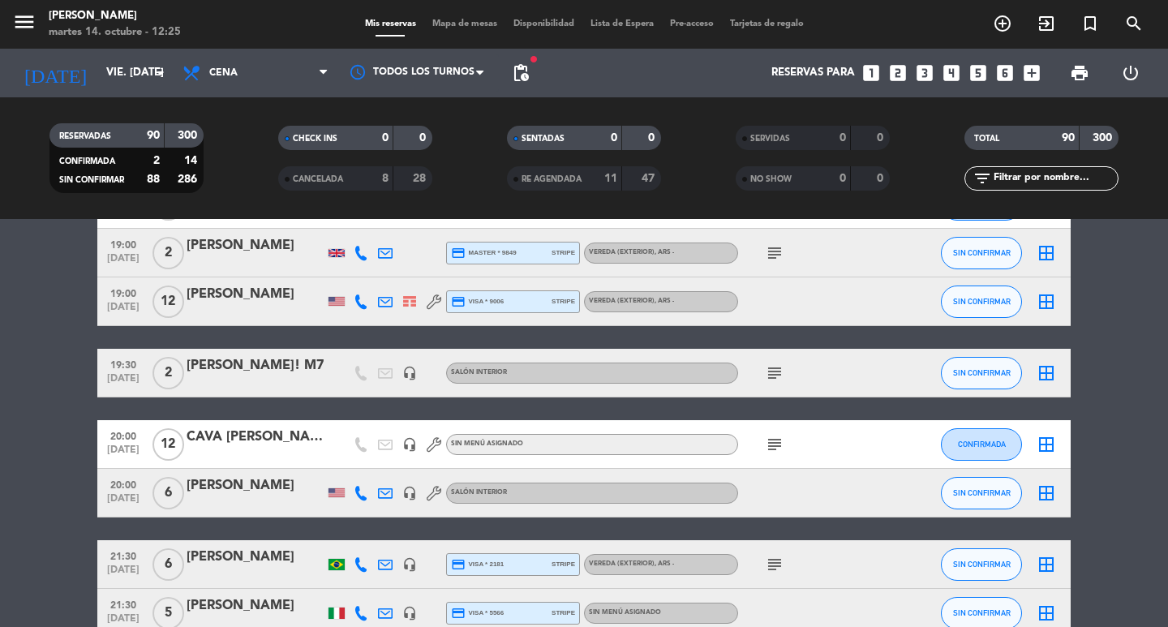
click at [781, 454] on icon "subject" at bounding box center [774, 444] width 19 height 19
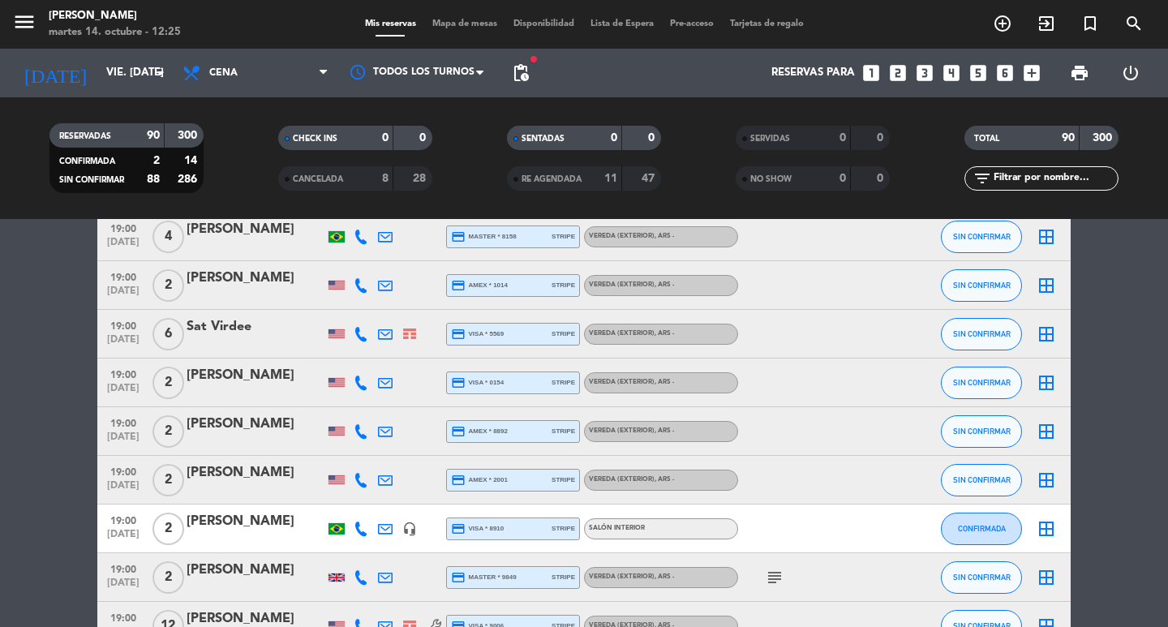
scroll to position [1947, 0]
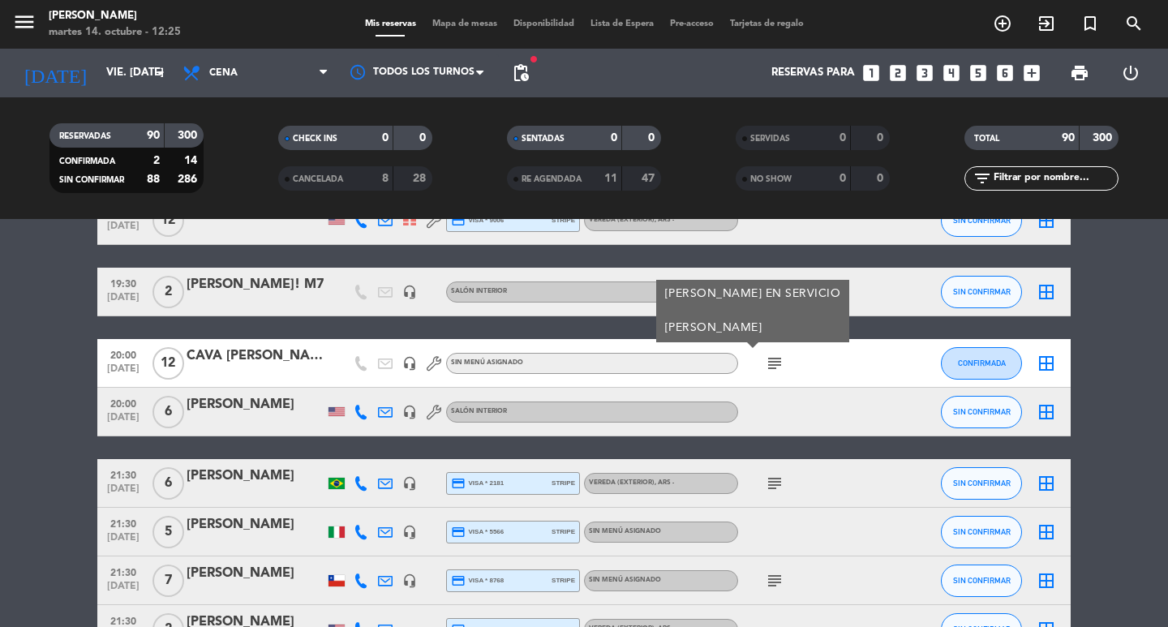
click at [793, 244] on div at bounding box center [811, 220] width 146 height 48
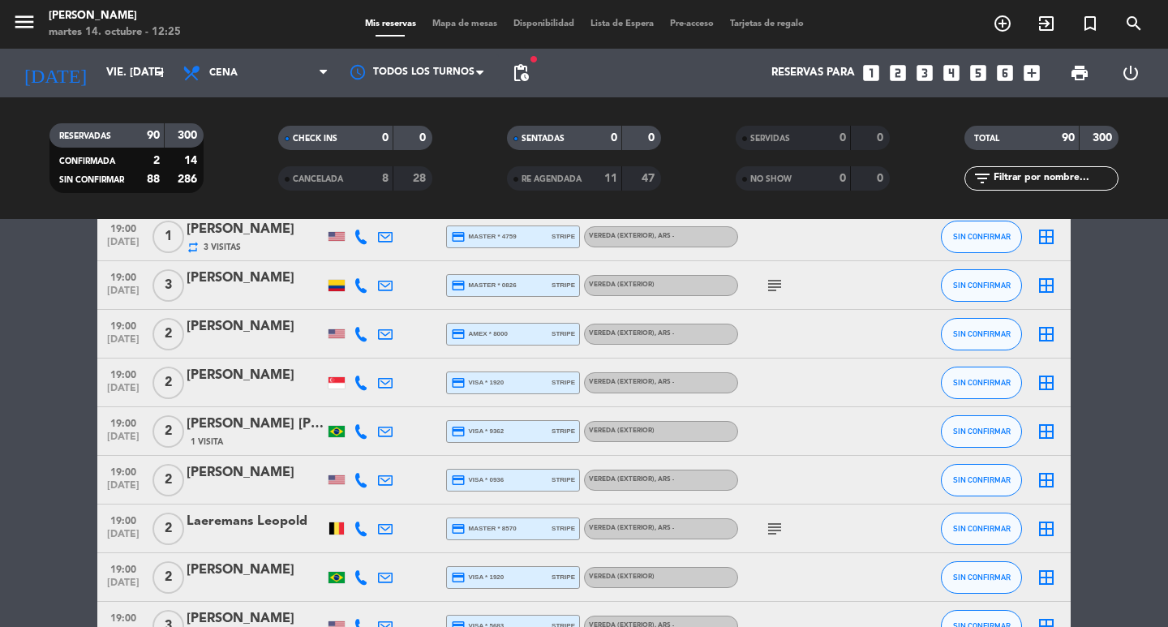
scroll to position [162, 0]
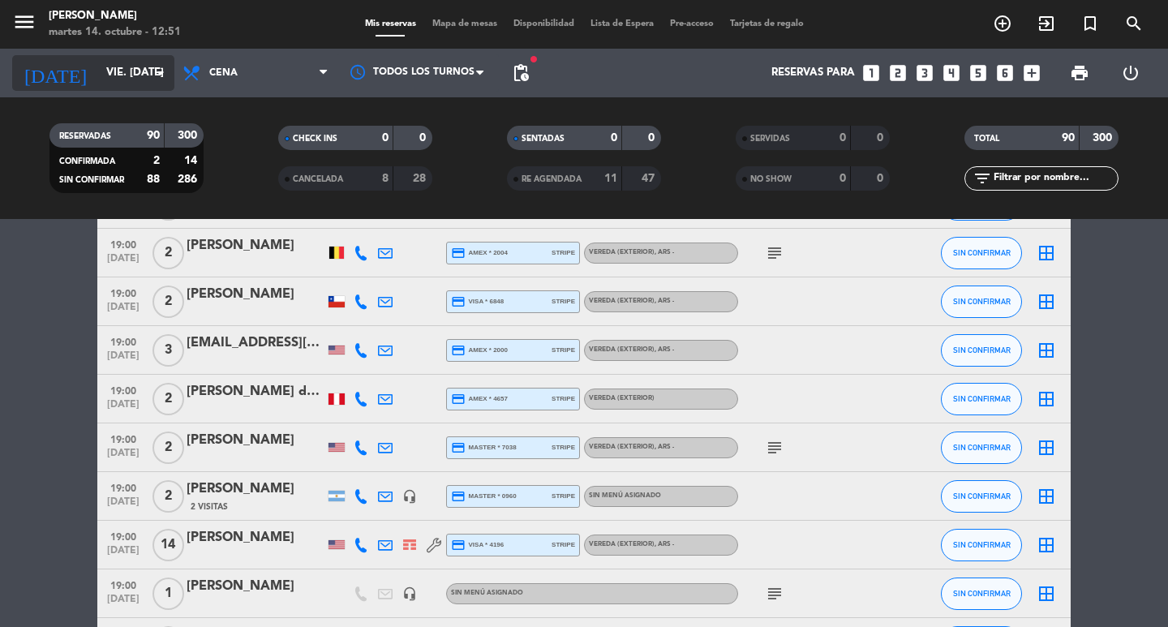
click at [98, 73] on input "vie. [DATE]" at bounding box center [169, 72] width 143 height 29
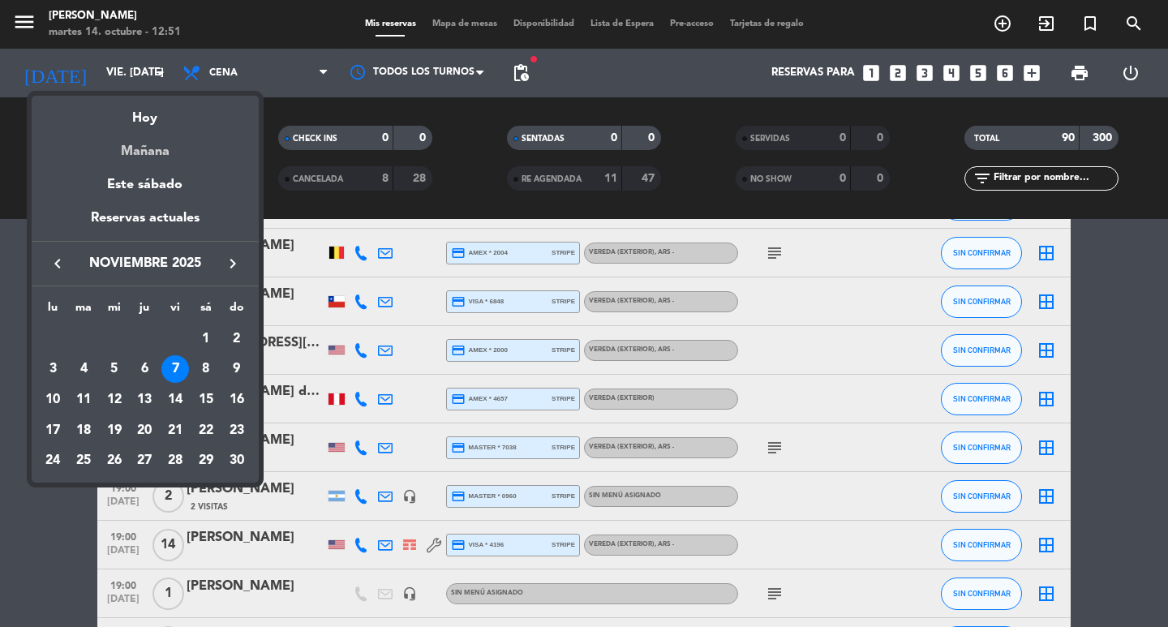
click at [153, 151] on div "Mañana" at bounding box center [145, 145] width 227 height 33
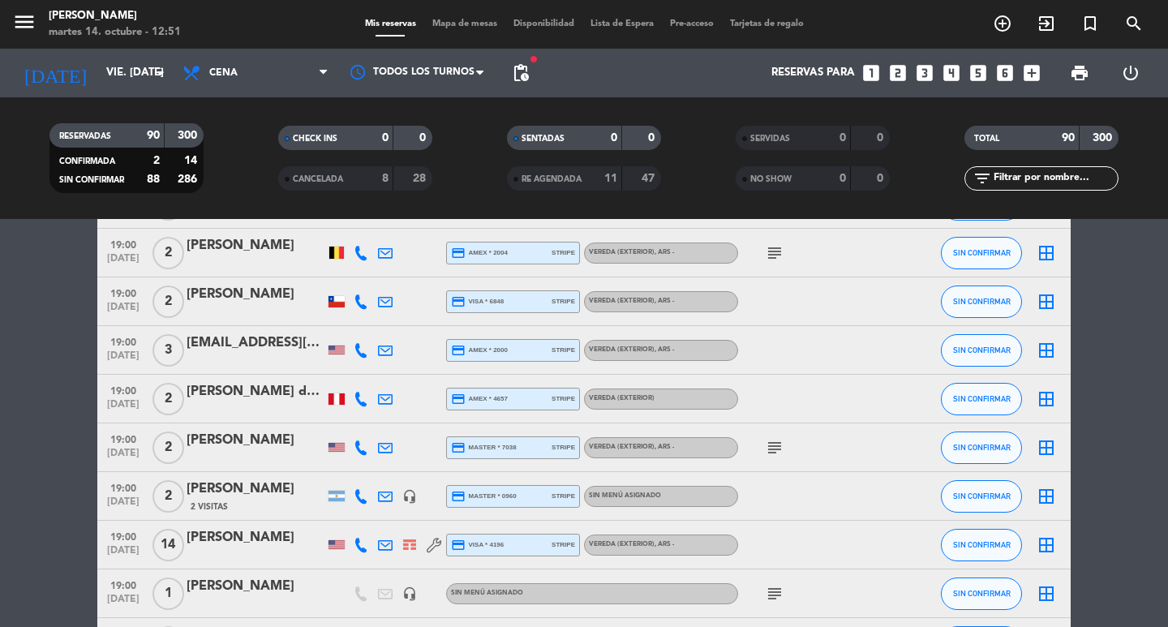
type input "mié. [DATE]"
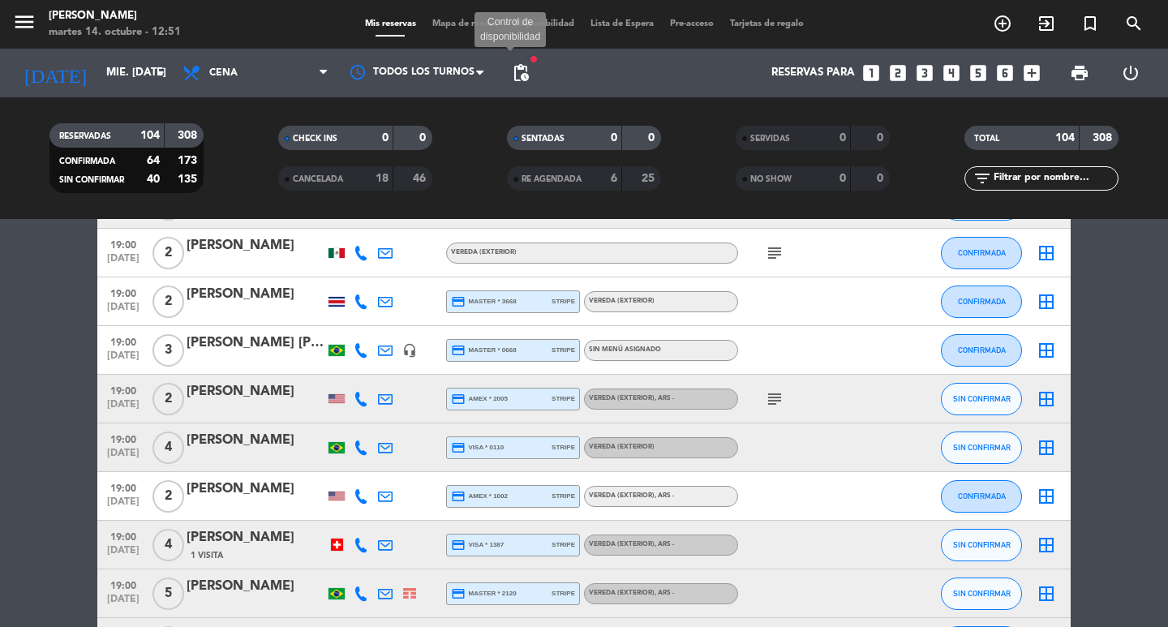
click at [523, 67] on span "pending_actions" at bounding box center [520, 72] width 19 height 19
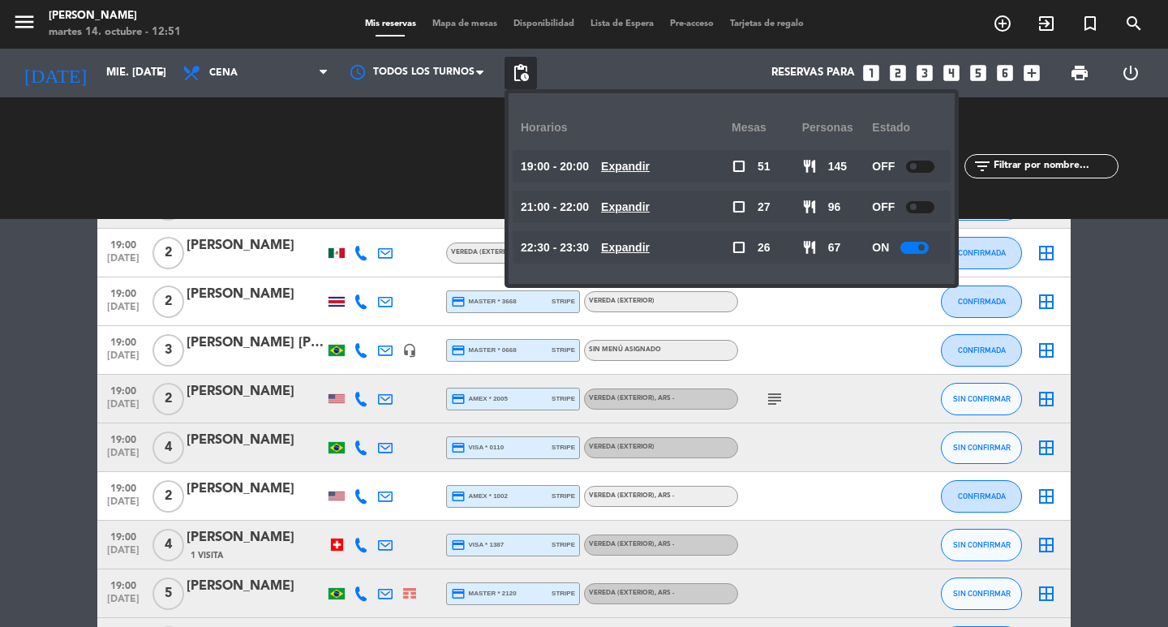
click at [650, 247] on u "Expandir" at bounding box center [625, 247] width 49 height 13
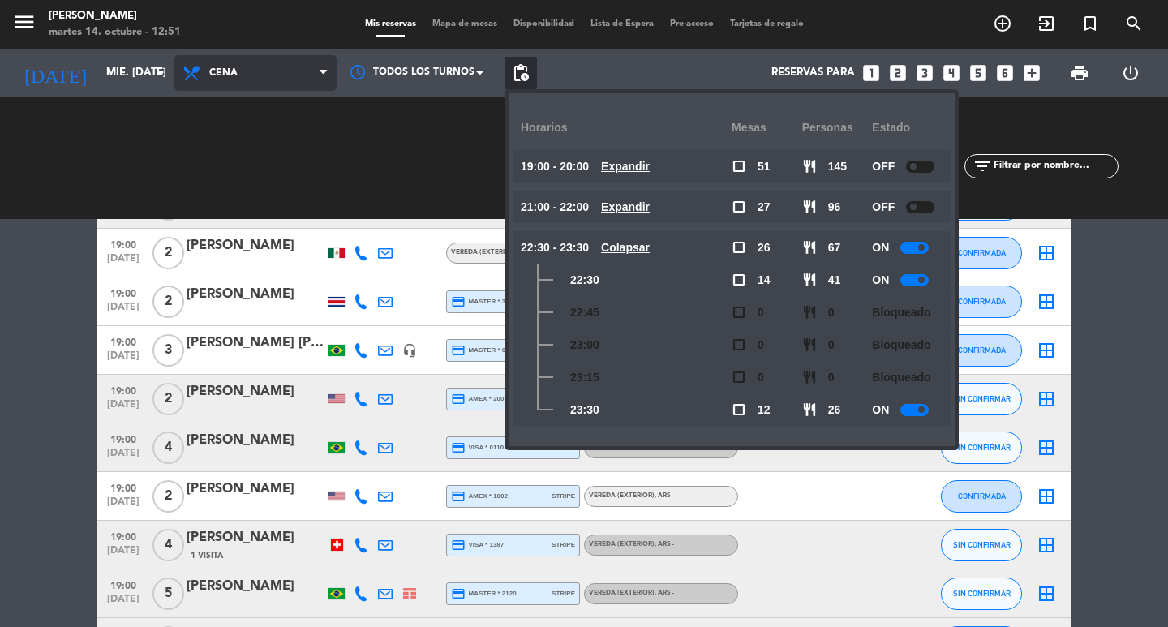
click at [252, 80] on span "Cena" at bounding box center [255, 73] width 162 height 36
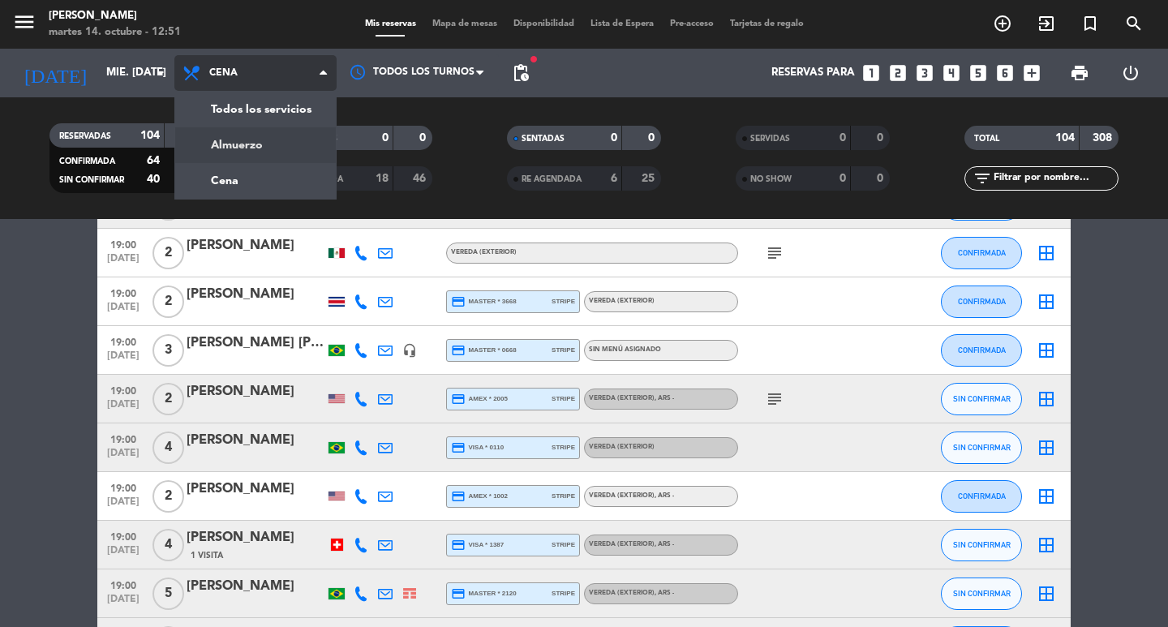
click at [272, 134] on div "menu [PERSON_NAME] 14. octubre - 12:51 Mis reservas Mapa de mesas Disponibilida…" at bounding box center [584, 109] width 1168 height 219
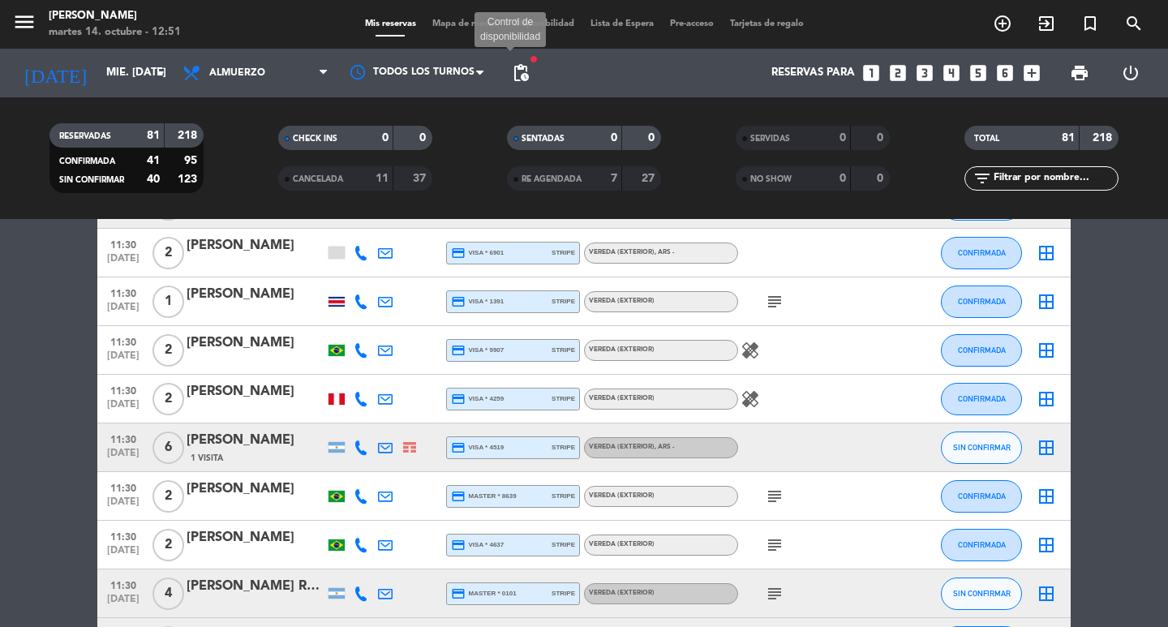
click at [515, 76] on span "pending_actions" at bounding box center [520, 72] width 19 height 19
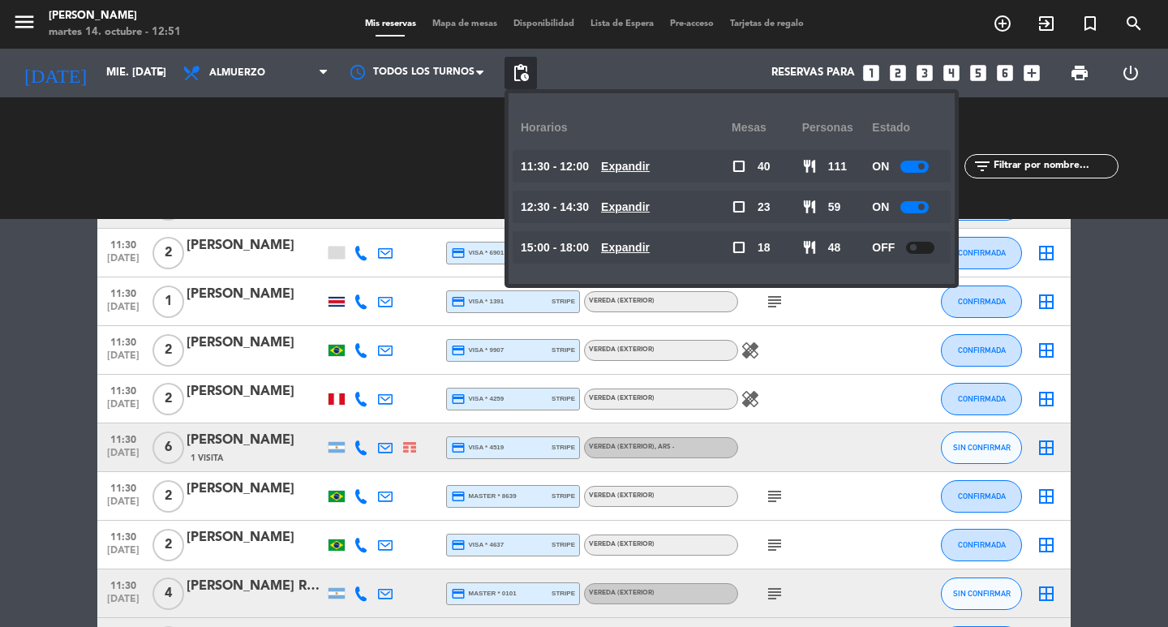
click at [650, 166] on u "Expandir" at bounding box center [625, 166] width 49 height 13
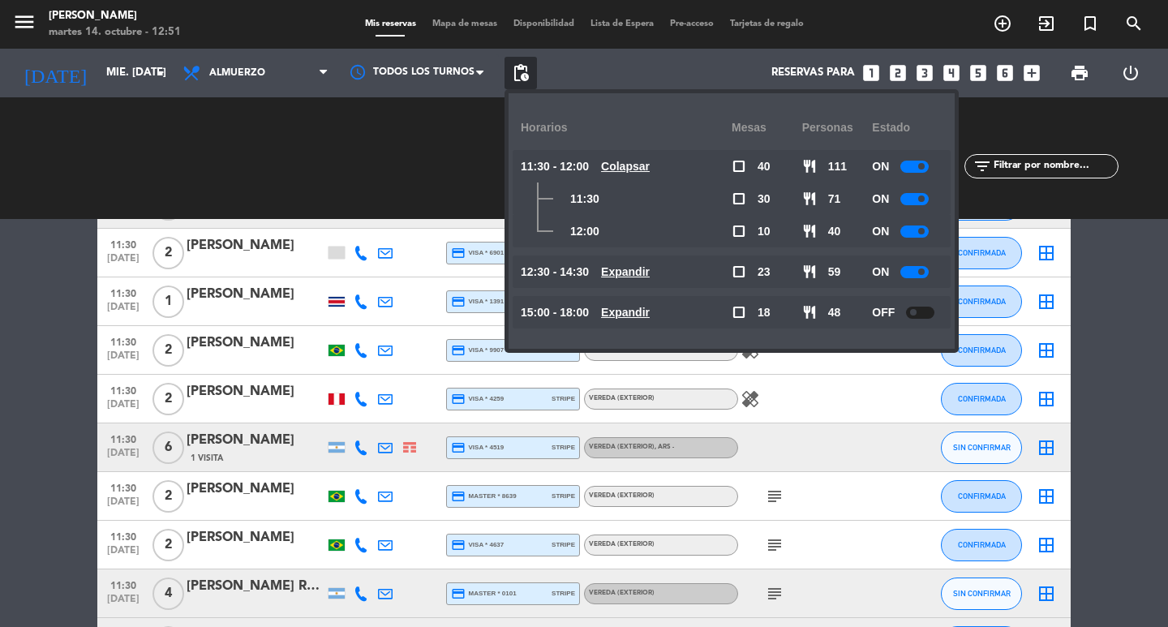
click at [650, 160] on u "Colapsar" at bounding box center [625, 166] width 49 height 13
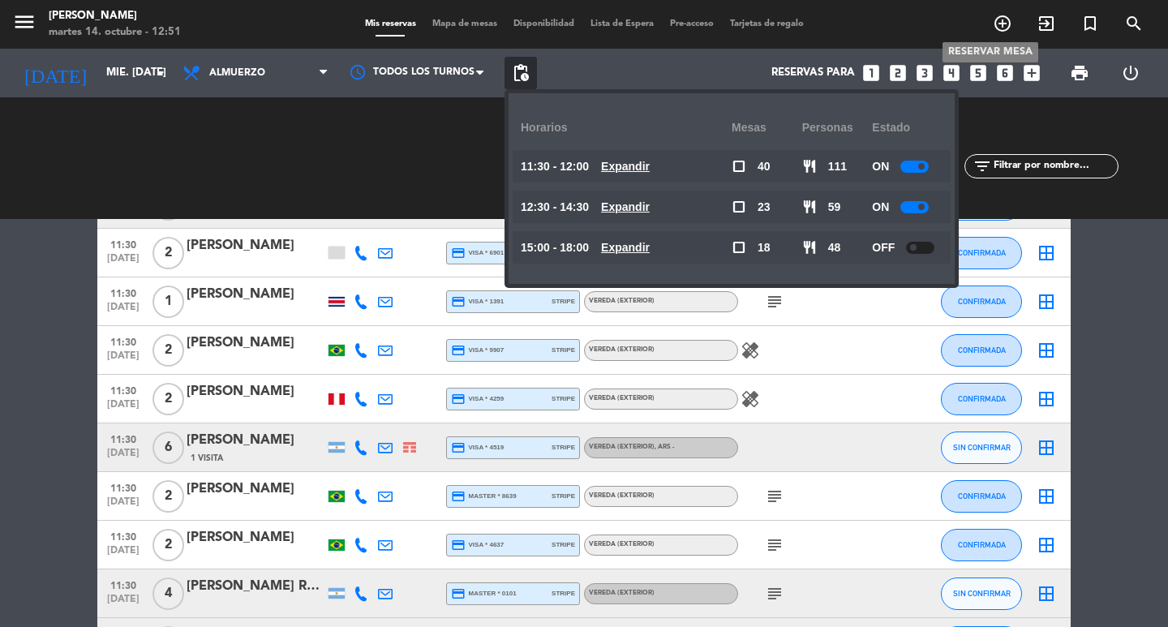
click at [1007, 15] on icon "add_circle_outline" at bounding box center [1002, 23] width 19 height 19
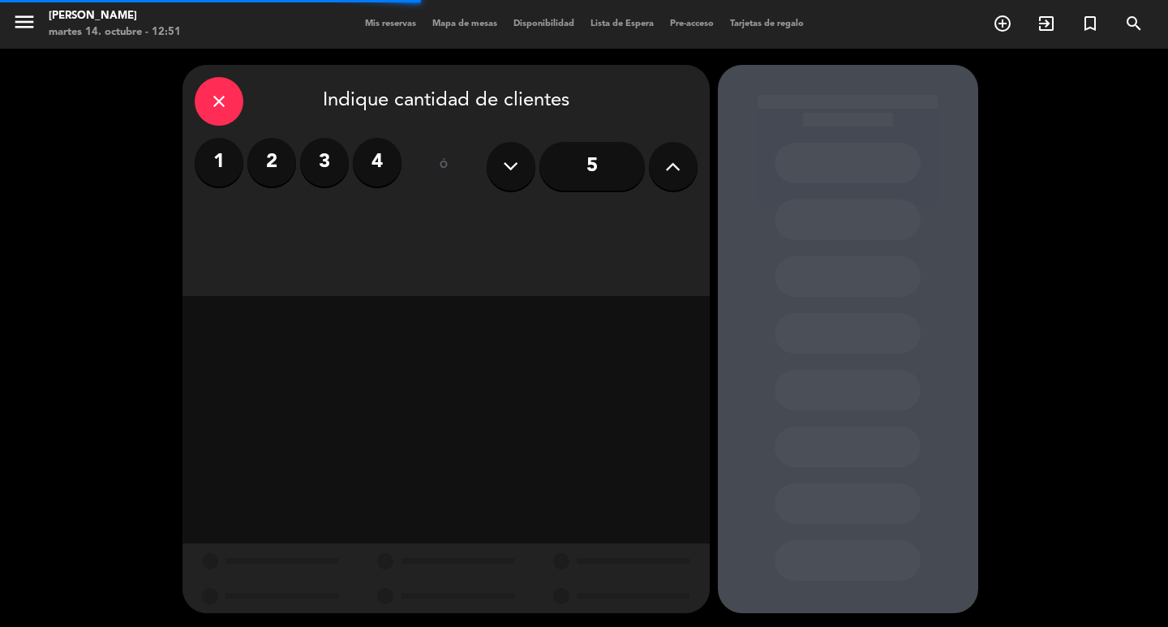
click at [260, 154] on label "2" at bounding box center [271, 162] width 49 height 49
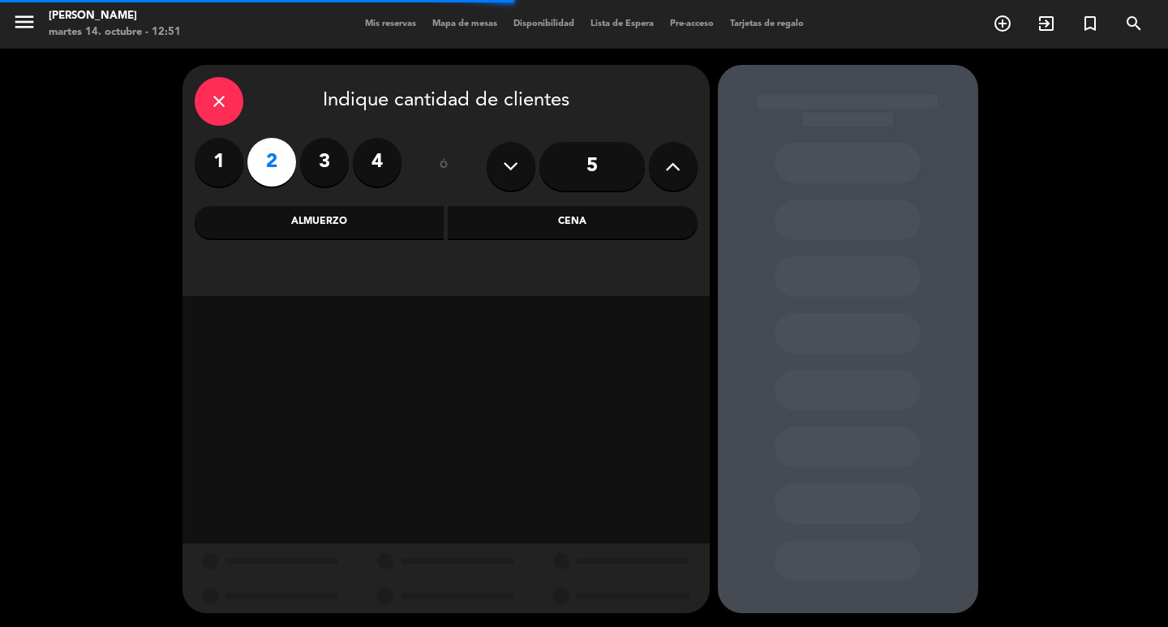
click at [390, 220] on div "Almuerzo" at bounding box center [320, 222] width 250 height 32
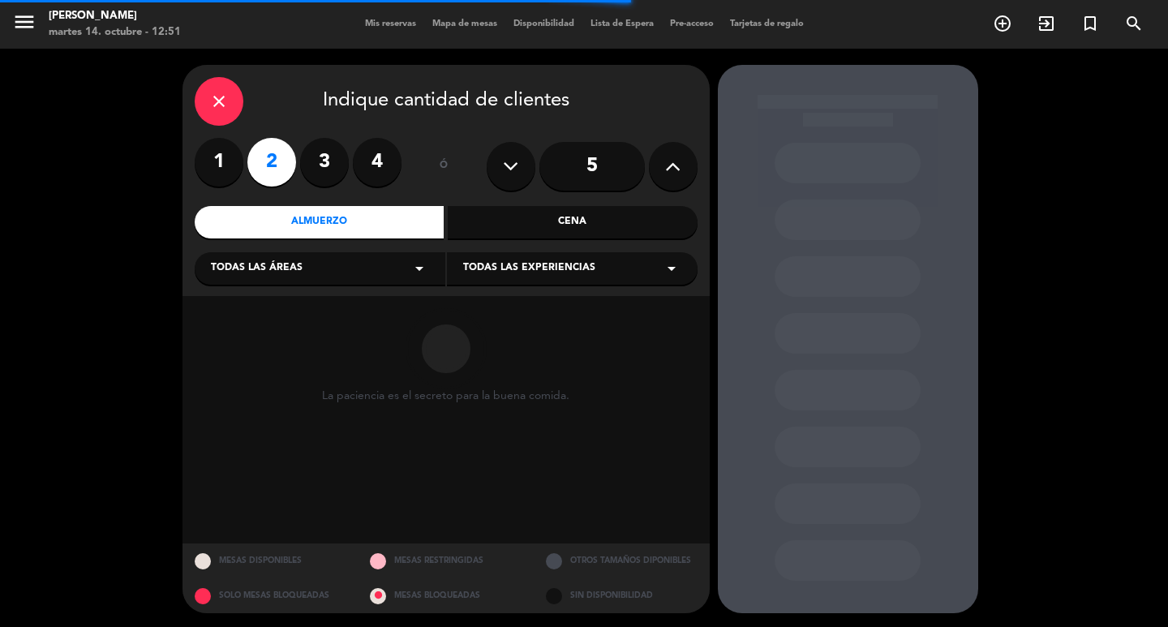
click at [350, 273] on div "Todas las áreas arrow_drop_down" at bounding box center [320, 268] width 251 height 32
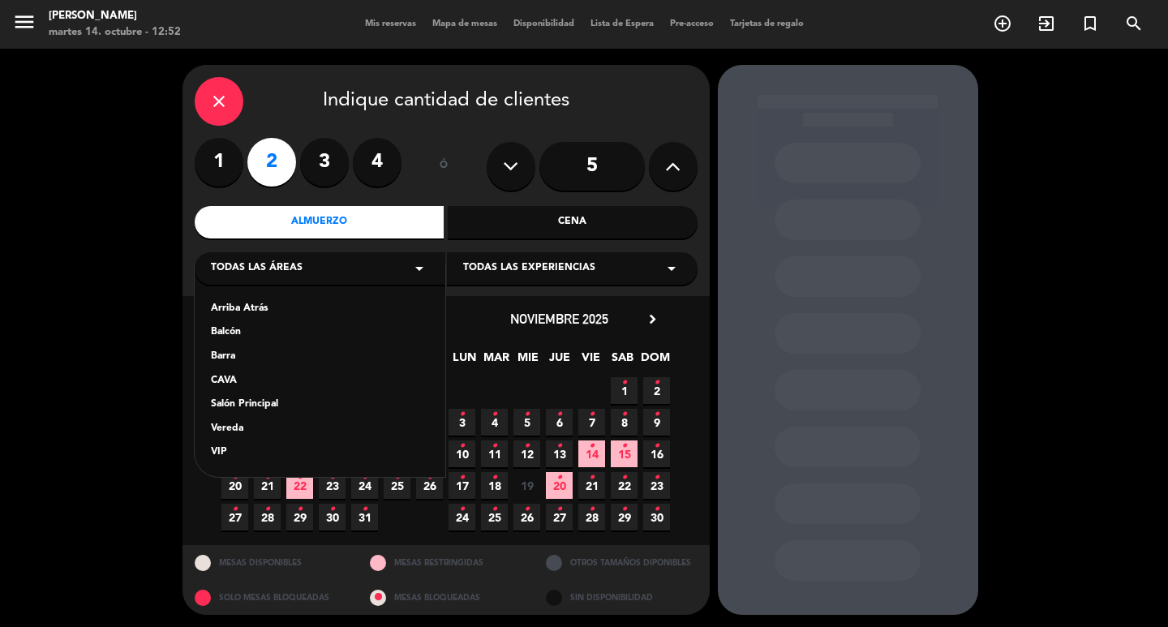
click at [269, 413] on div "Salón Principal" at bounding box center [320, 405] width 218 height 16
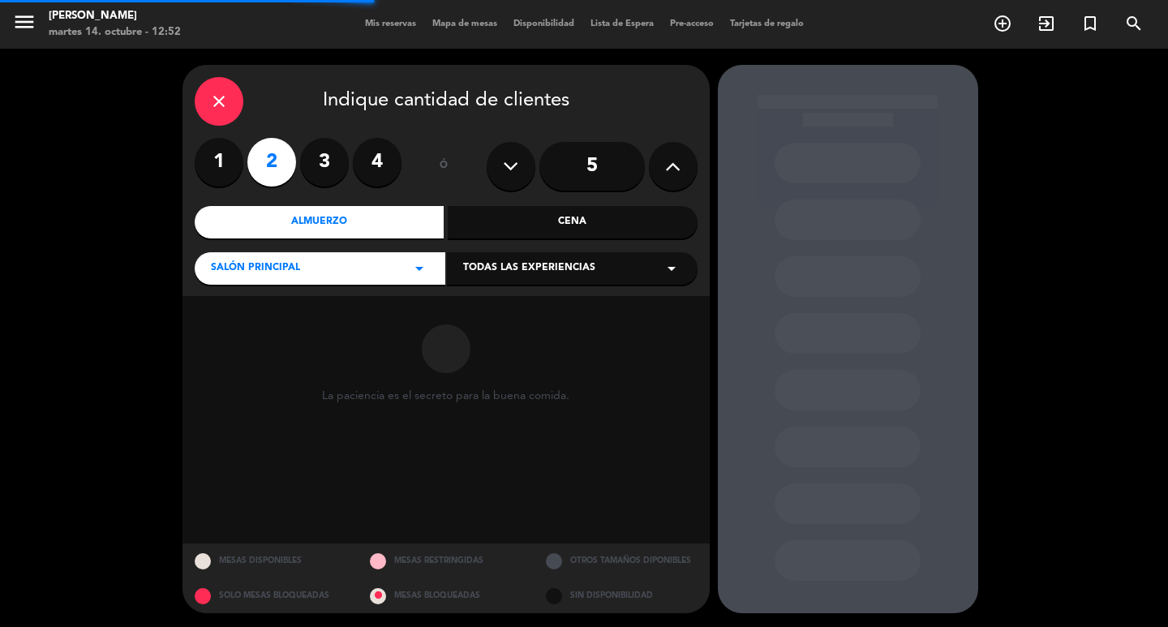
click at [548, 277] on span "Todas las experiencias" at bounding box center [529, 268] width 132 height 16
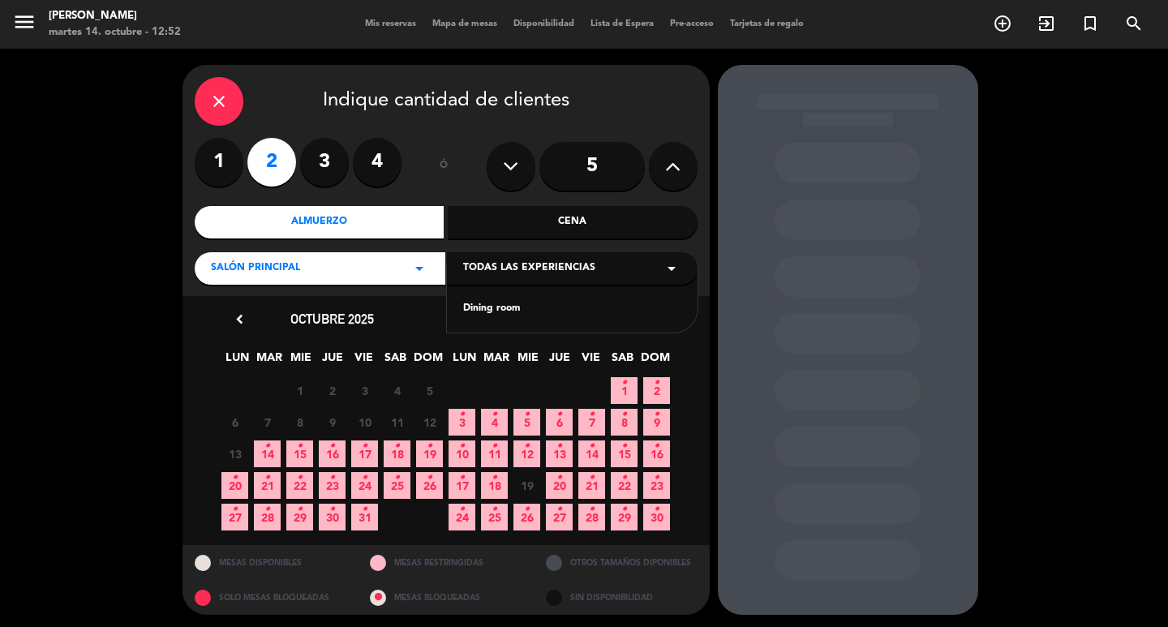
click at [519, 308] on div "Dining room" at bounding box center [572, 309] width 218 height 16
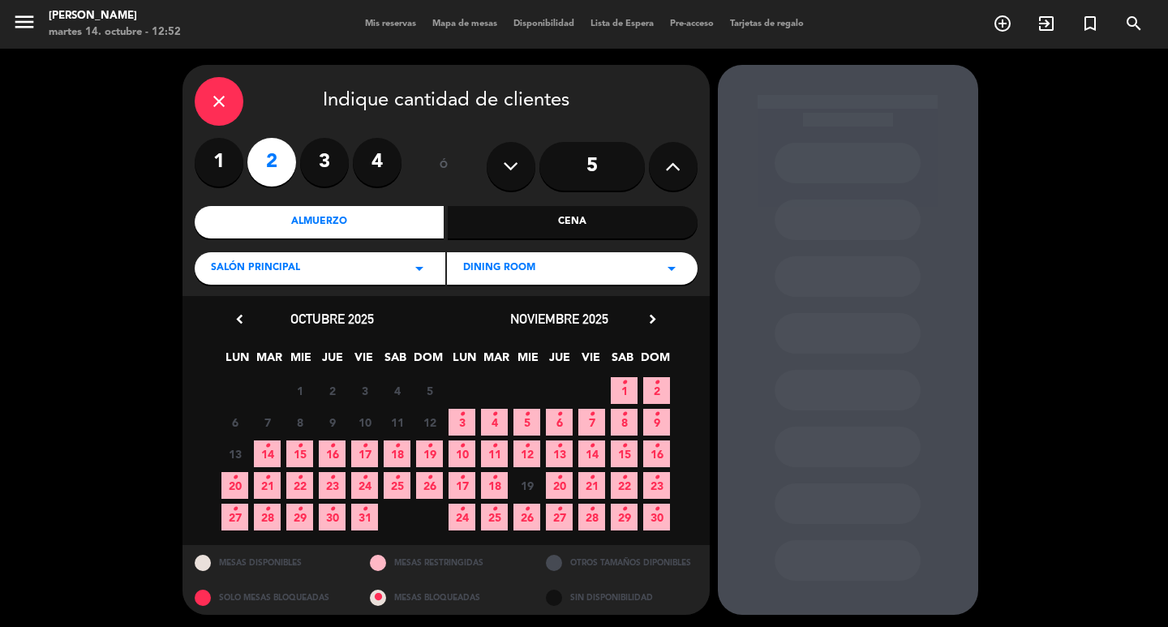
click at [301, 455] on icon "•" at bounding box center [300, 446] width 6 height 26
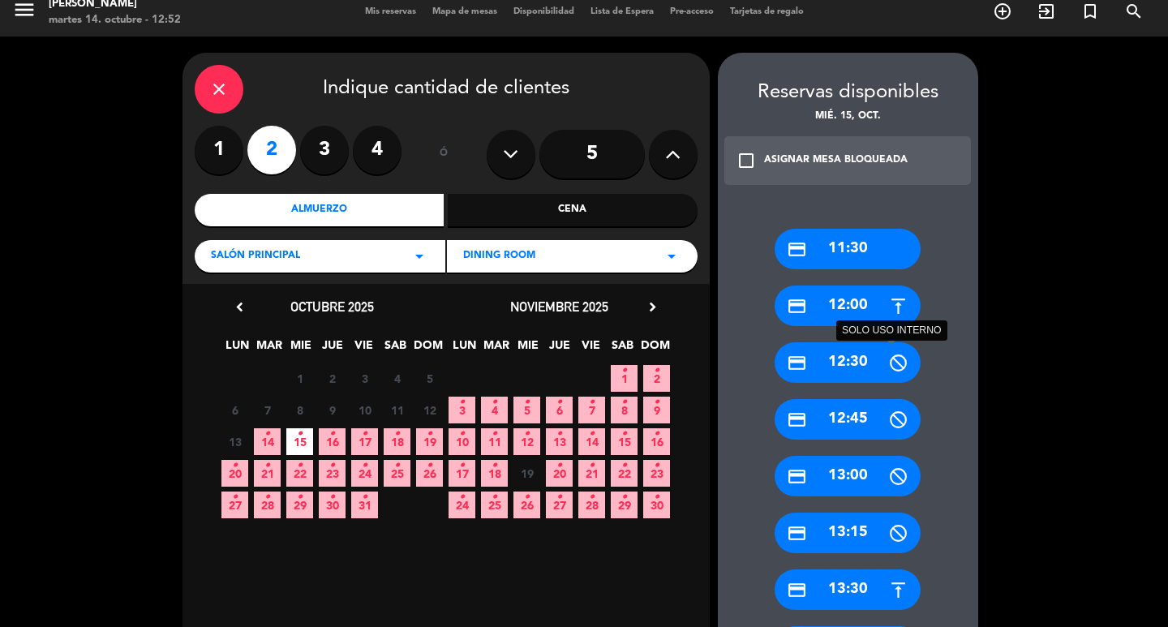
scroll to position [93, 0]
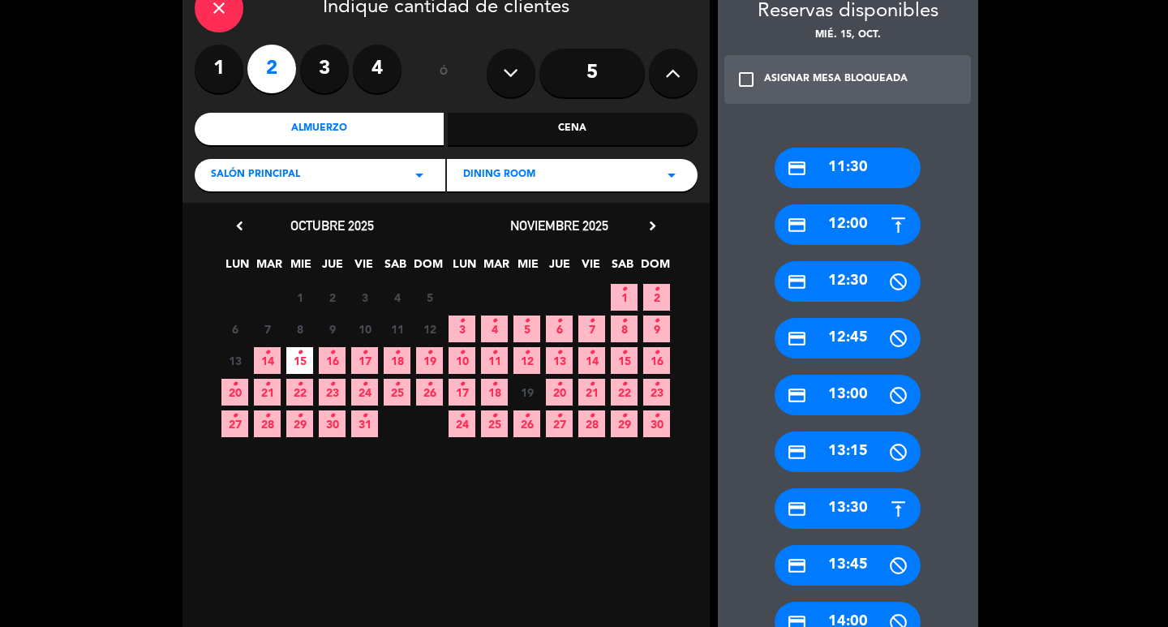
click at [843, 519] on div "credit_card 13:30" at bounding box center [848, 508] width 146 height 41
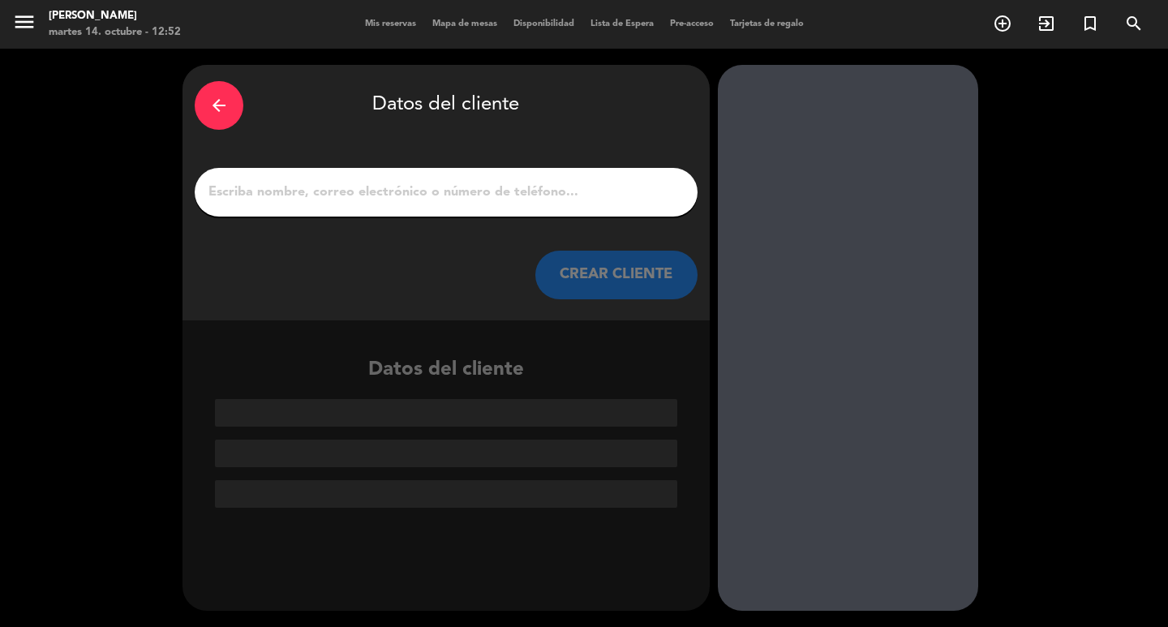
click at [471, 204] on input "1" at bounding box center [446, 192] width 479 height 23
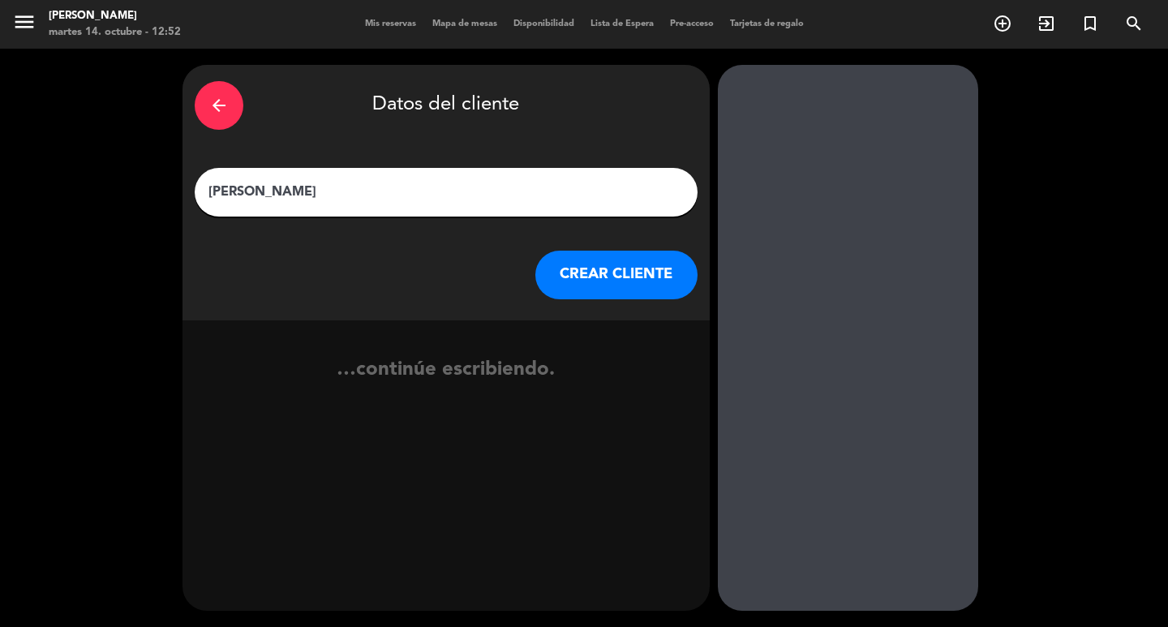
type input "[PERSON_NAME]"
click at [589, 299] on button "CREAR CLIENTE" at bounding box center [617, 275] width 162 height 49
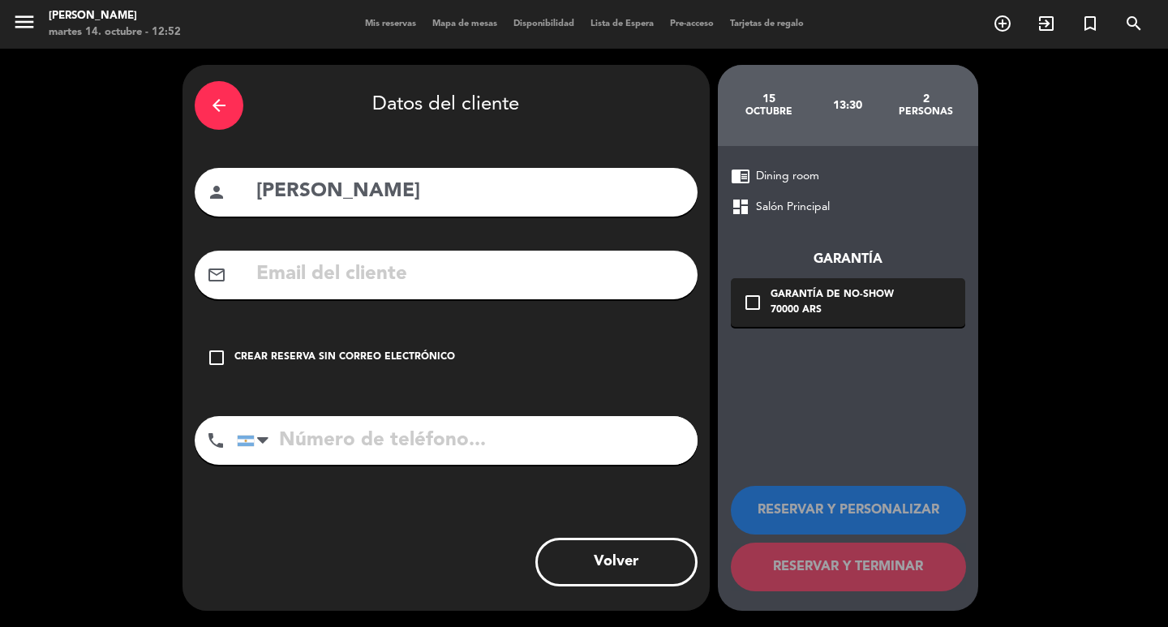
click at [364, 279] on input "text" at bounding box center [470, 274] width 431 height 33
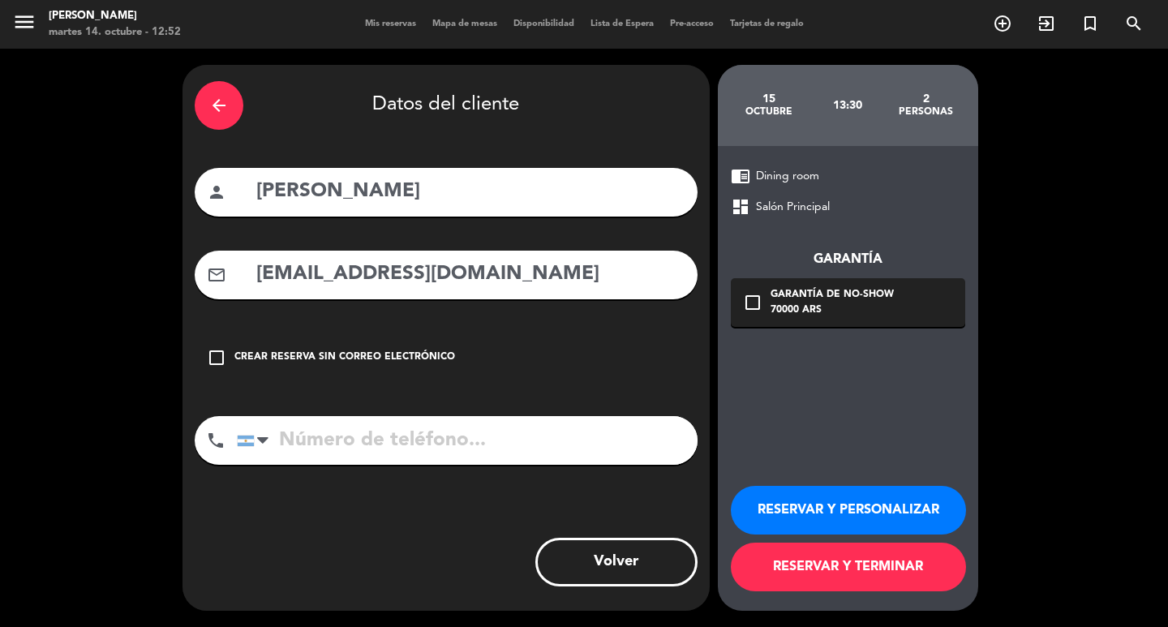
type input "[EMAIL_ADDRESS][DOMAIN_NAME]"
click at [334, 465] on input "tel" at bounding box center [467, 440] width 461 height 49
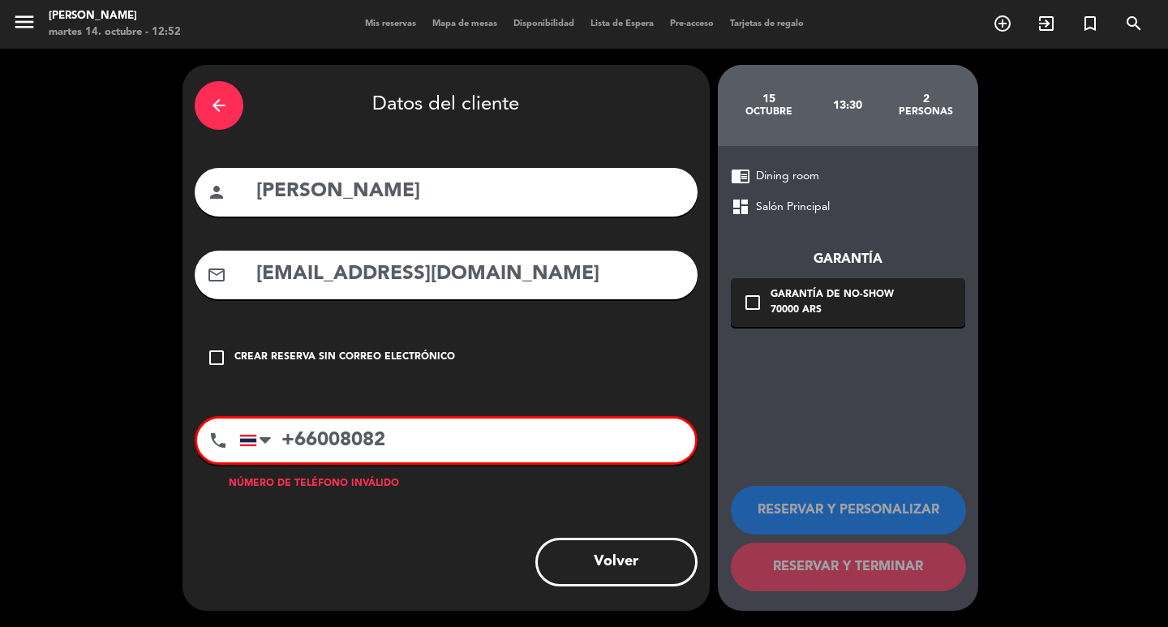
click at [294, 462] on input "+66008082" at bounding box center [467, 441] width 456 height 44
type input "1166008082"
drag, startPoint x: 411, startPoint y: 476, endPoint x: 234, endPoint y: 493, distance: 176.9
click at [234, 465] on div "phone [GEOGRAPHIC_DATA] +1 [GEOGRAPHIC_DATA] +44 [GEOGRAPHIC_DATA] ([GEOGRAPHIC…" at bounding box center [446, 440] width 503 height 49
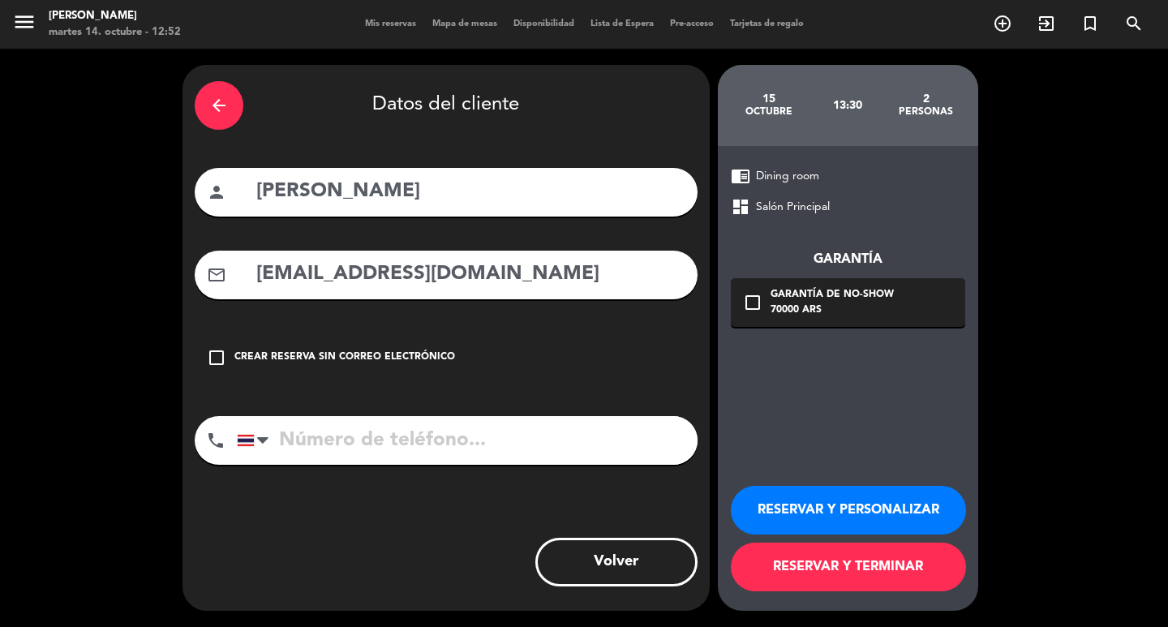
click at [754, 312] on icon "check_box_outline_blank" at bounding box center [752, 302] width 19 height 19
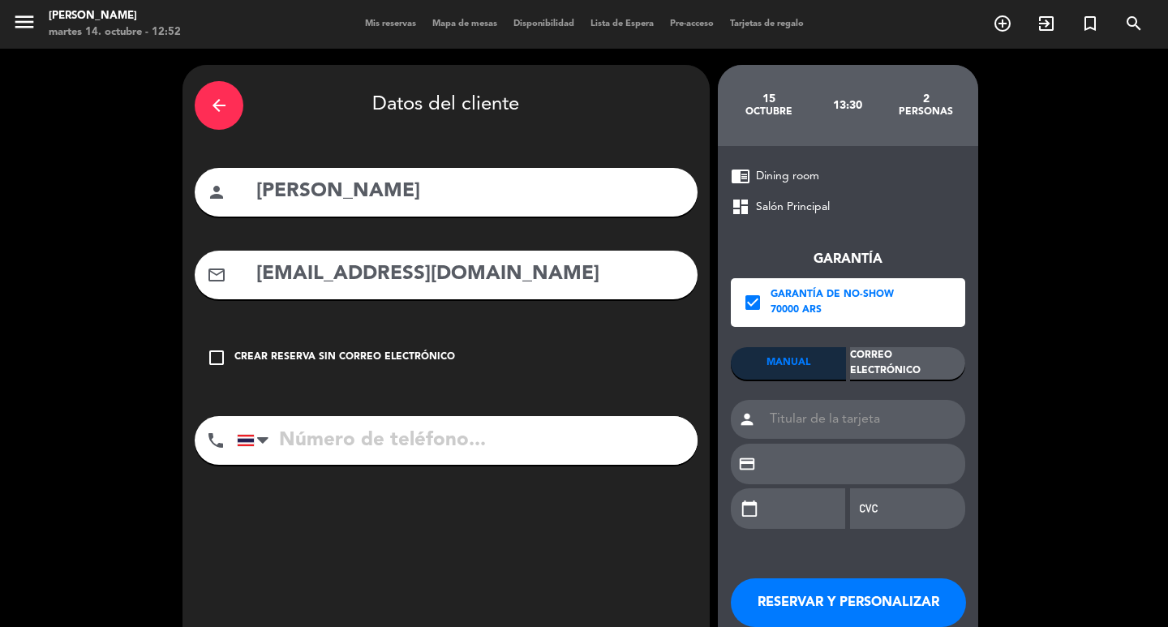
click at [882, 368] on div "Correo Electrónico" at bounding box center [907, 363] width 115 height 32
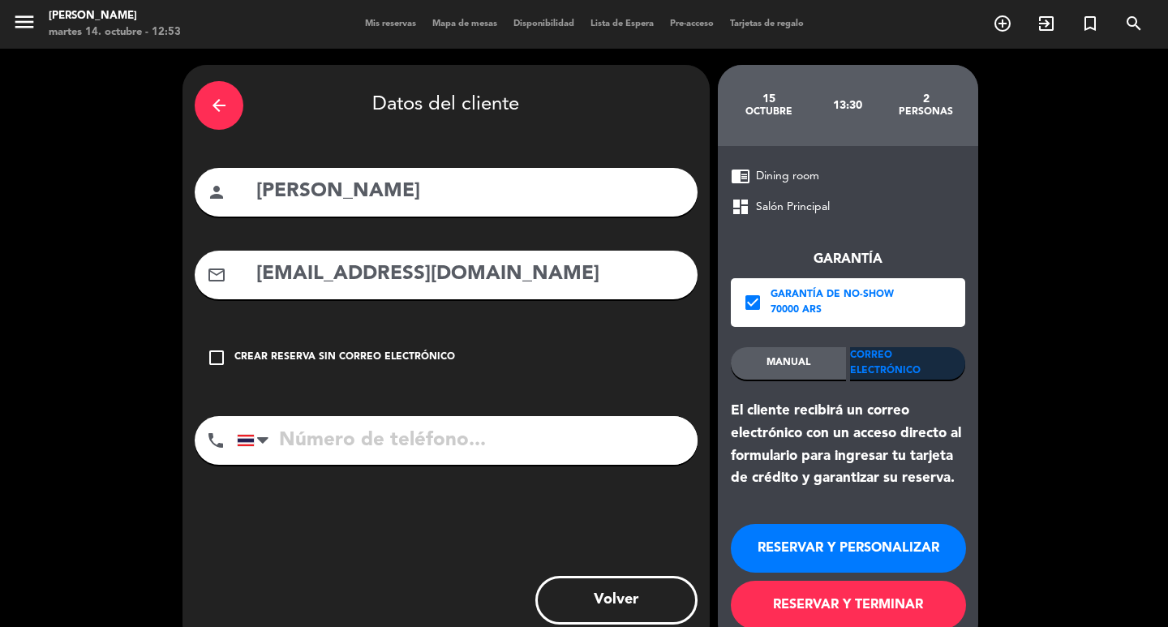
click at [900, 571] on button "RESERVAR Y PERSONALIZAR" at bounding box center [848, 548] width 235 height 49
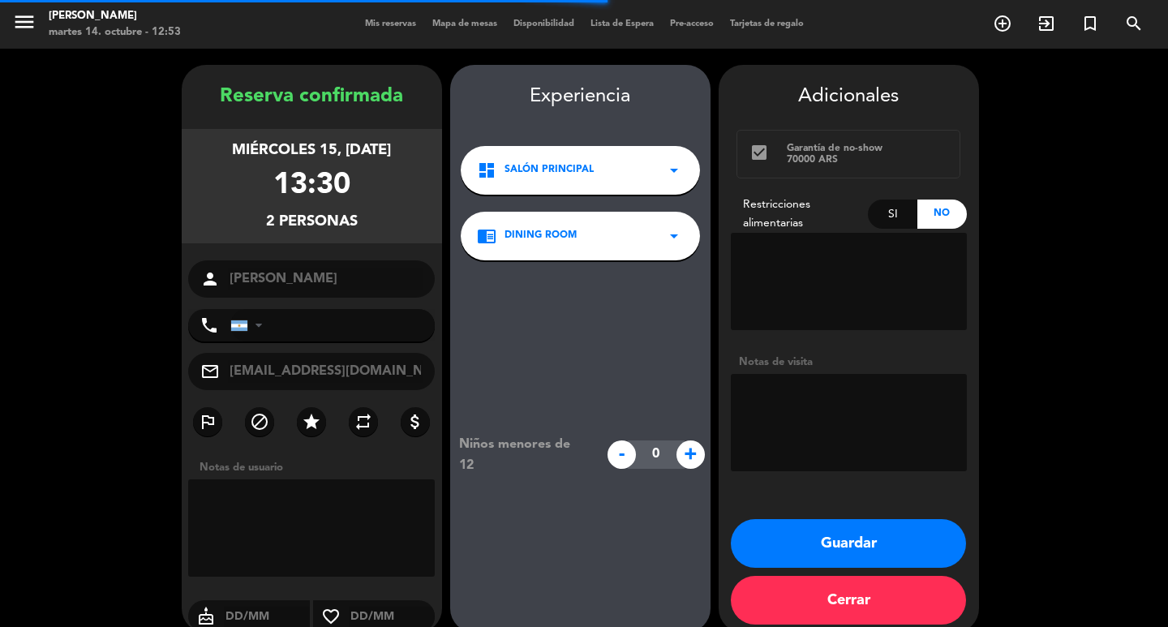
scroll to position [47, 0]
